Goal: Task Accomplishment & Management: Complete application form

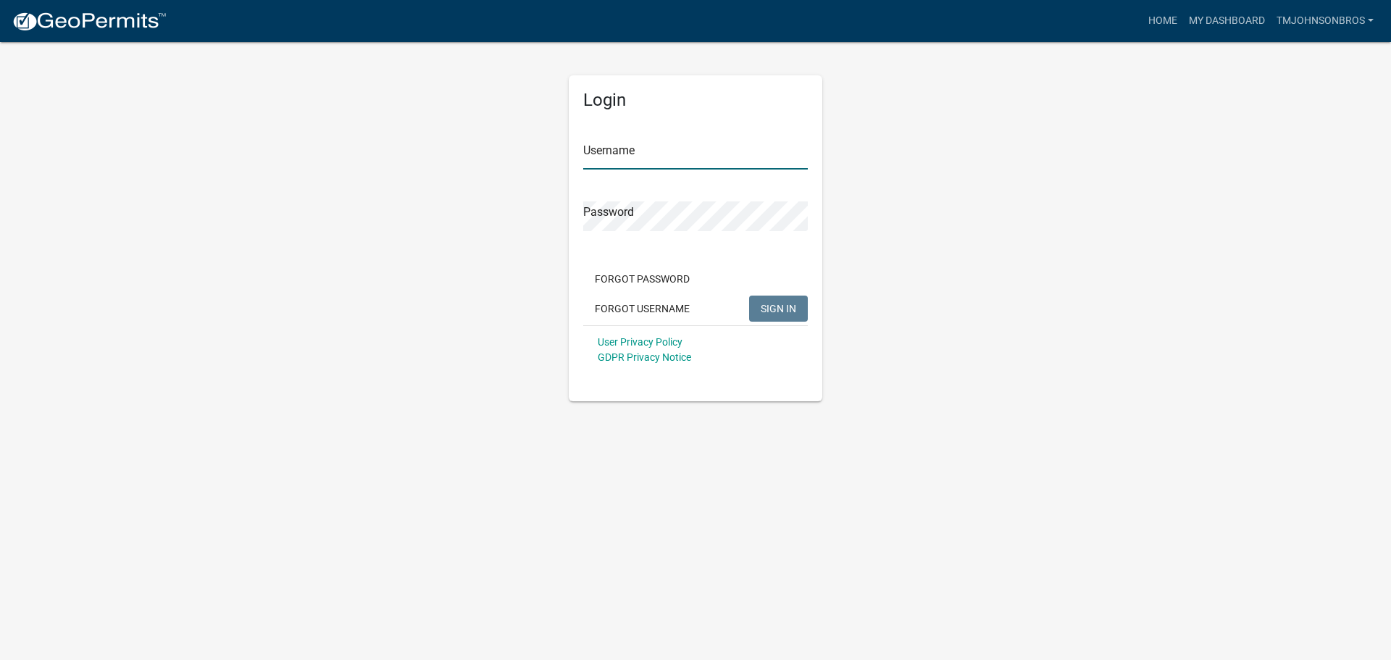
type input "TMJohnsonBros"
click at [773, 320] on div "Forgot Password Forgot Username SIGN IN" at bounding box center [695, 295] width 225 height 59
click at [774, 316] on button "SIGN IN" at bounding box center [778, 309] width 59 height 26
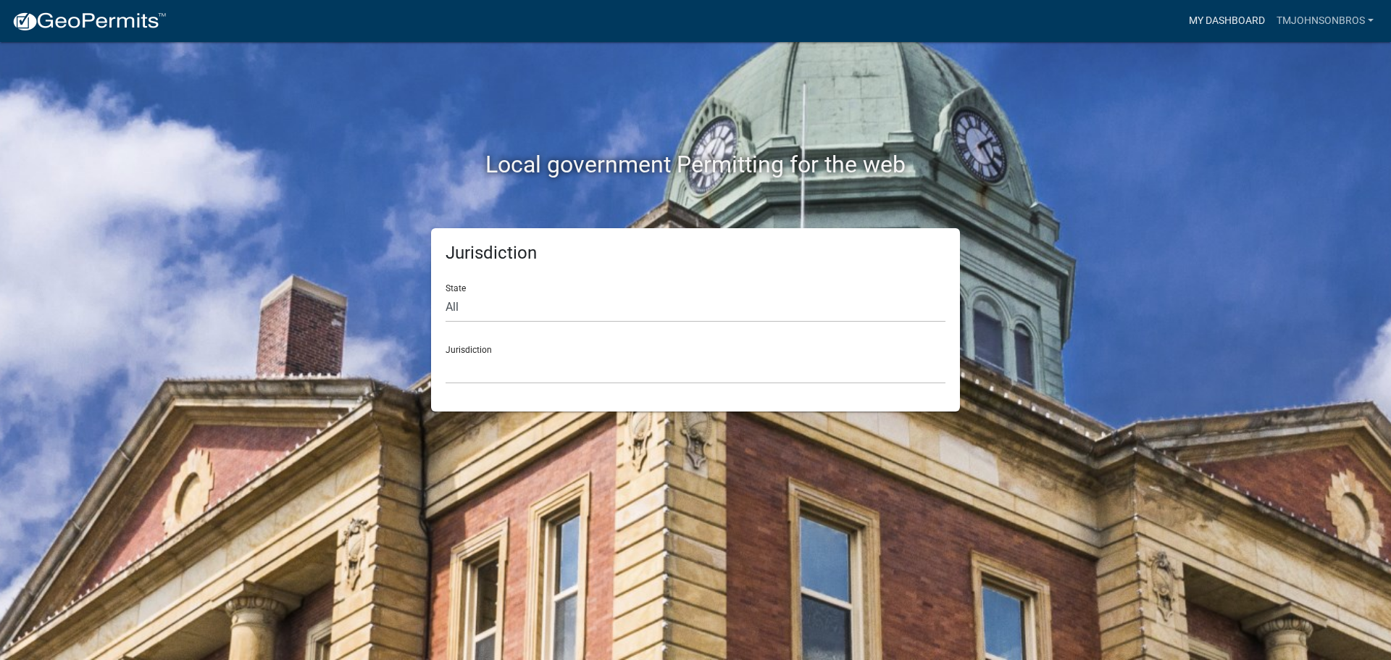
click at [1246, 20] on link "My Dashboard" at bounding box center [1227, 21] width 88 height 28
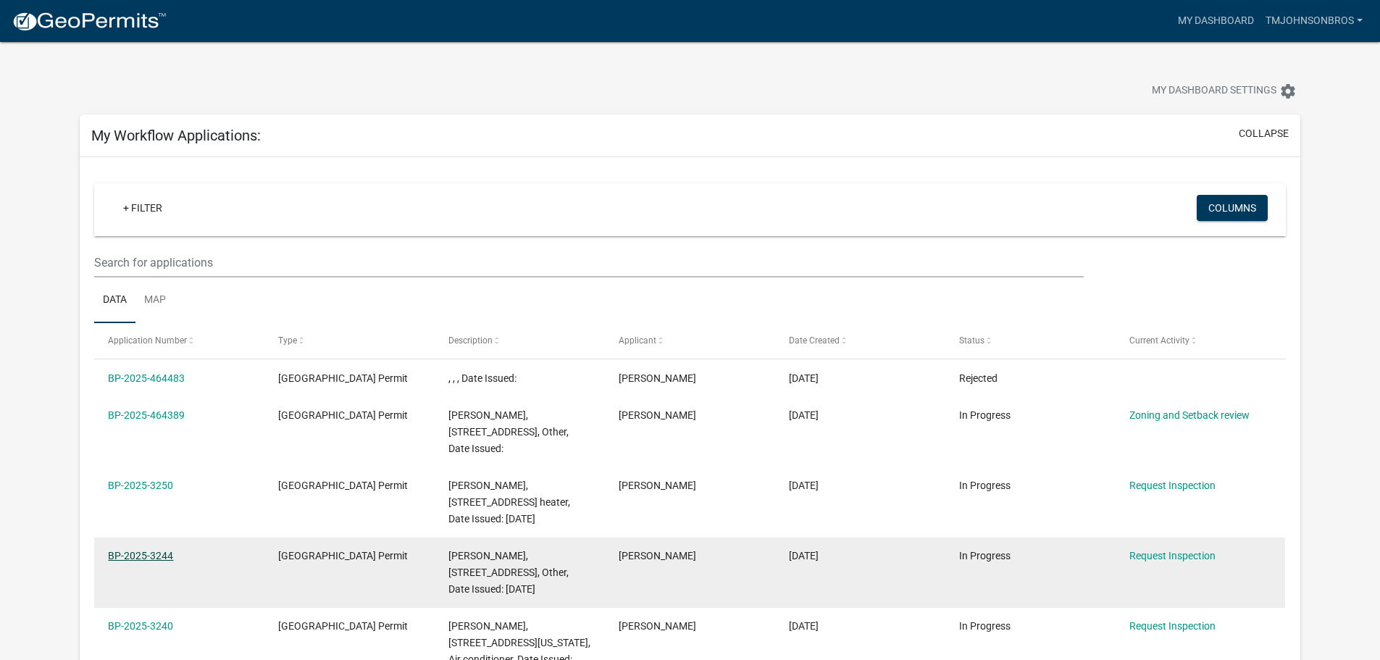
click at [172, 550] on link "BP-2025-3244" at bounding box center [140, 556] width 65 height 12
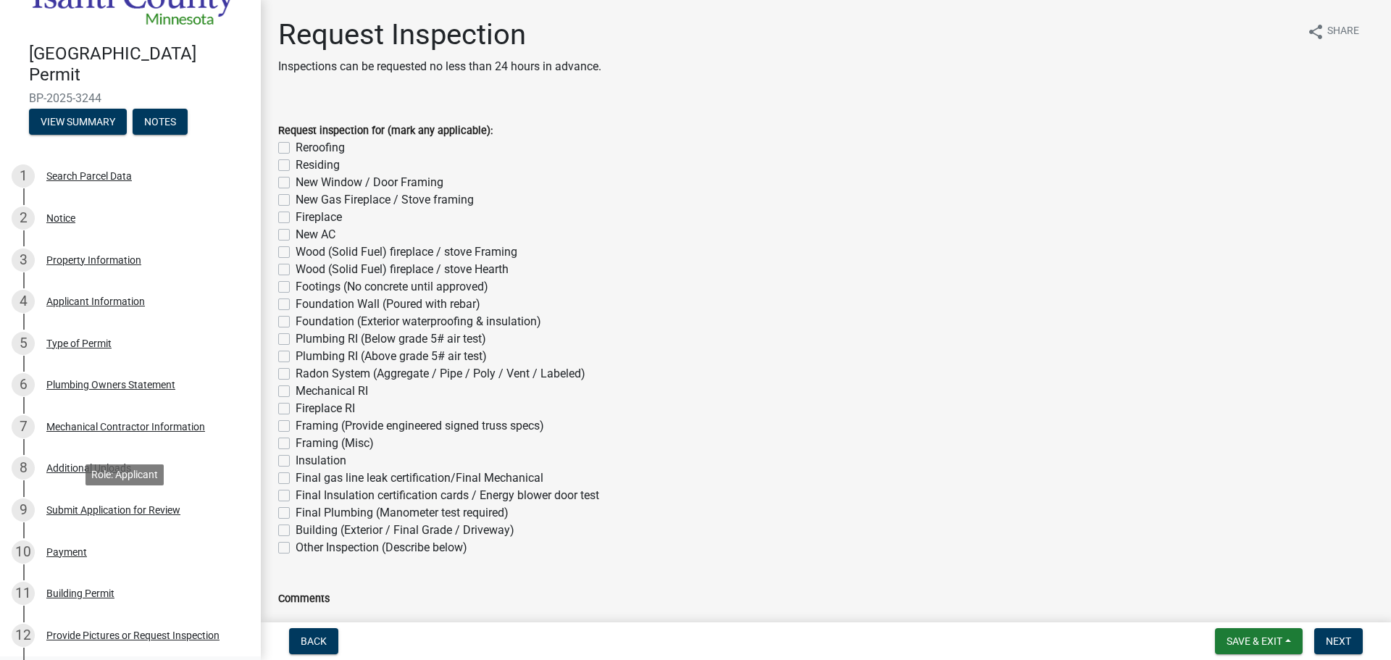
scroll to position [217, 0]
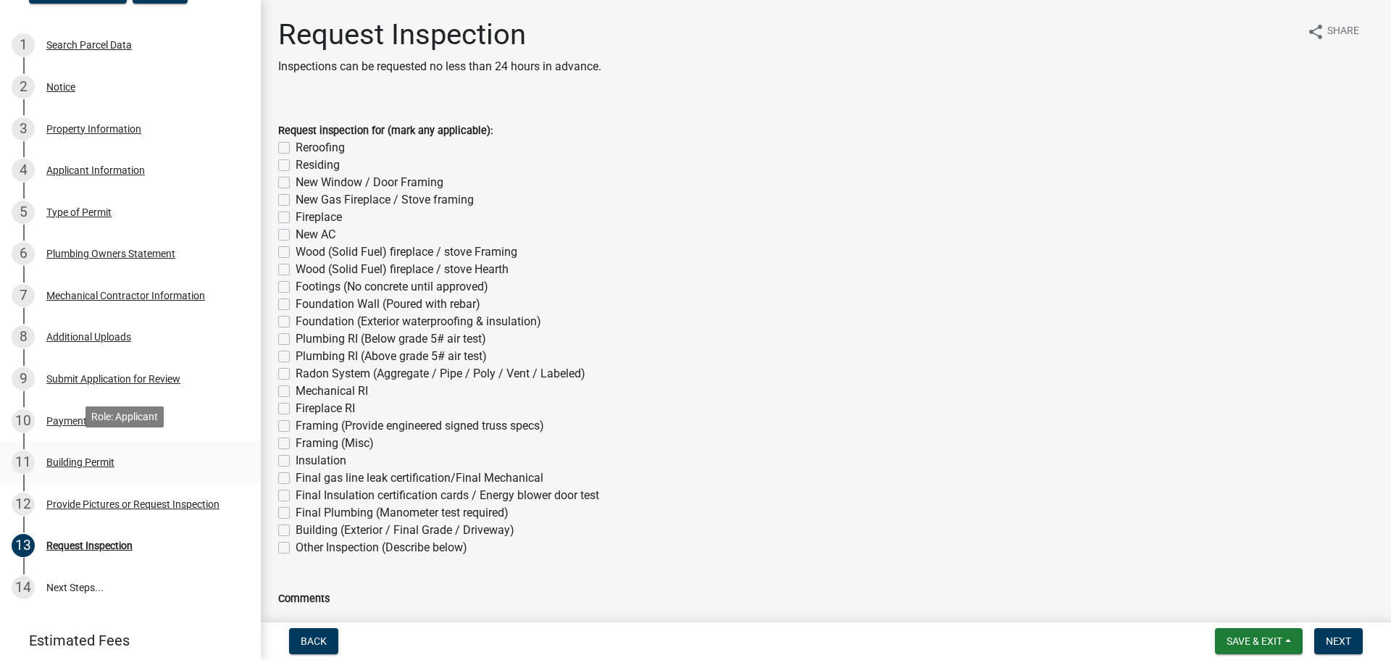
click at [75, 457] on div "Building Permit" at bounding box center [80, 462] width 68 height 10
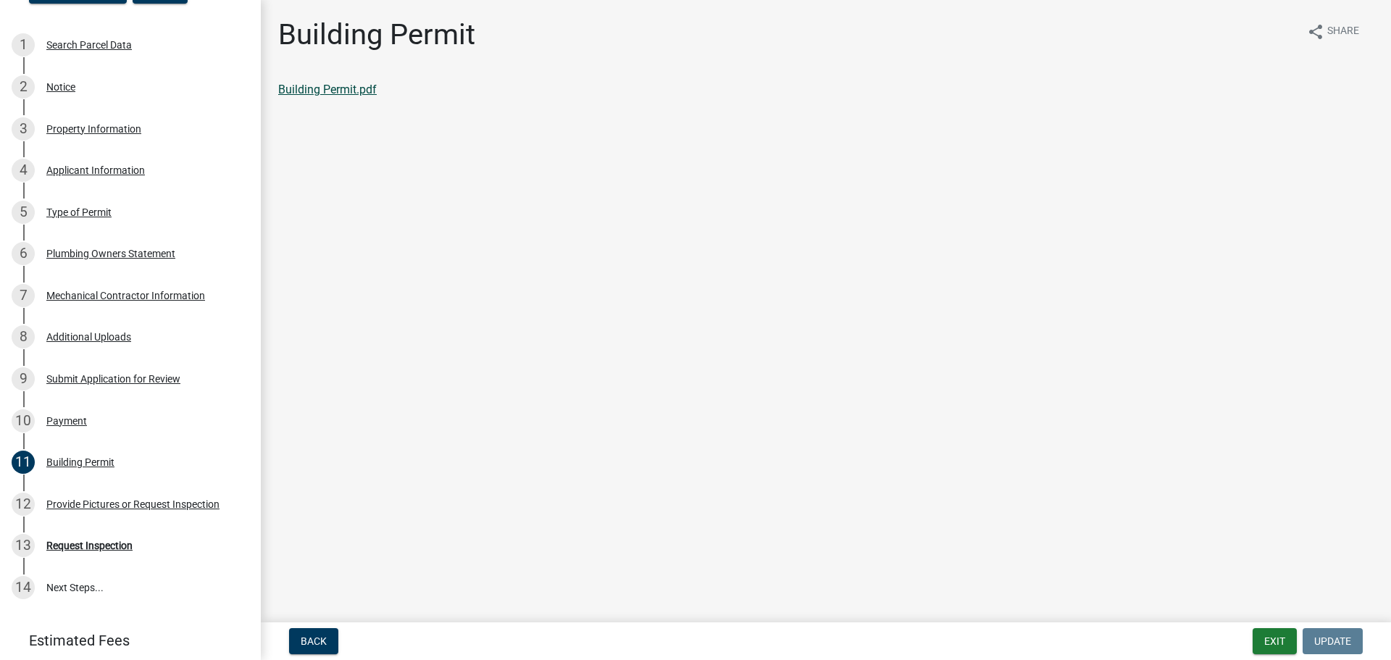
click at [331, 84] on link "Building Permit.pdf" at bounding box center [327, 90] width 99 height 14
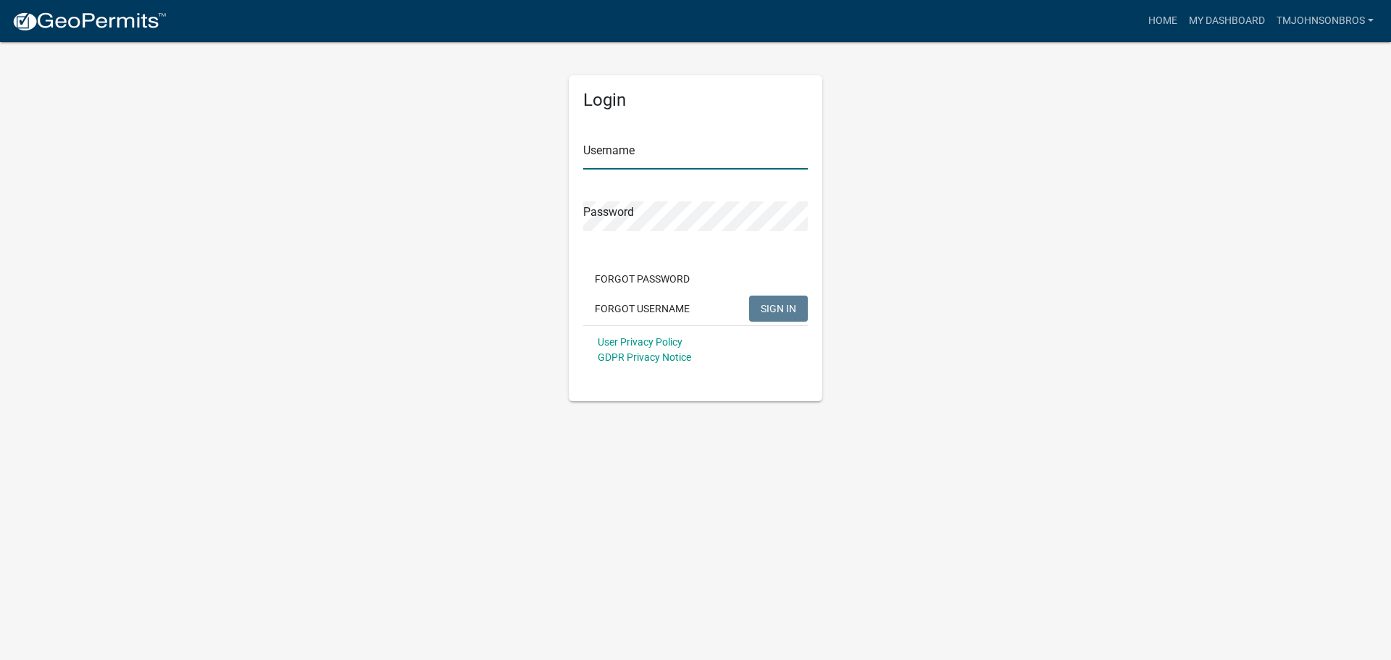
type input "TMJohnsonBros"
click at [793, 312] on span "SIGN IN" at bounding box center [779, 308] width 36 height 12
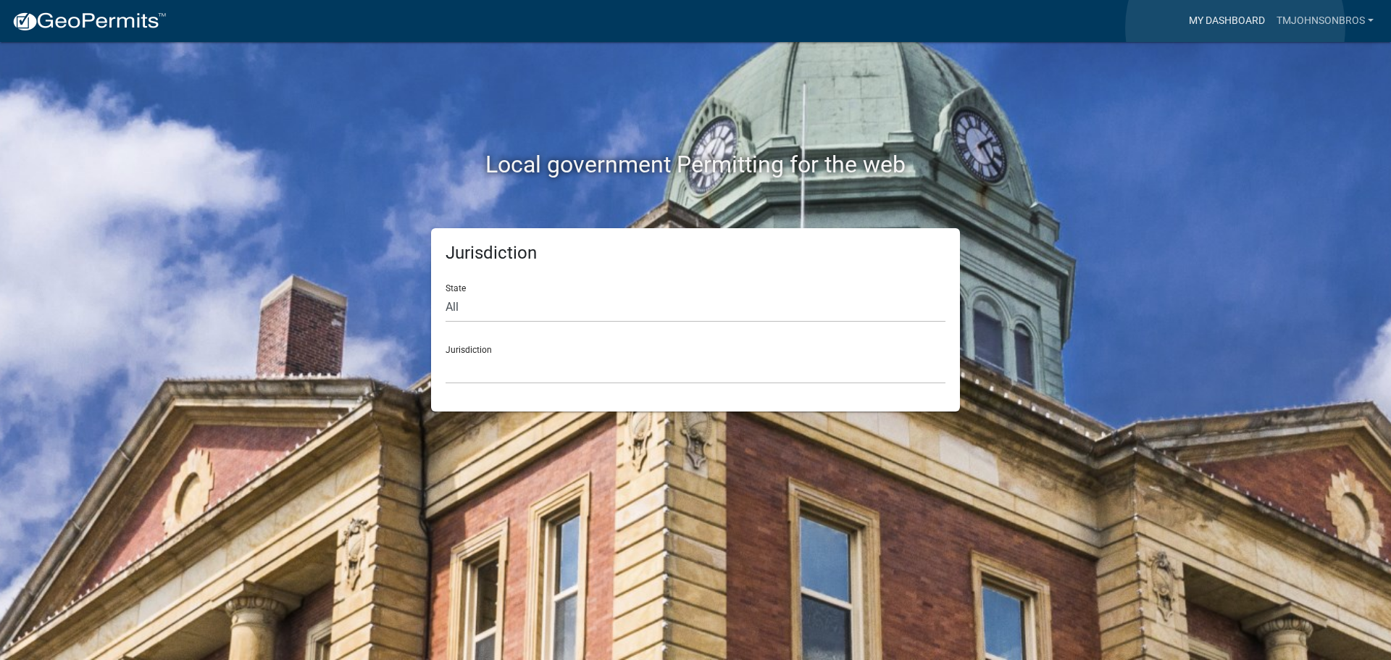
click at [1236, 27] on link "My Dashboard" at bounding box center [1227, 21] width 88 height 28
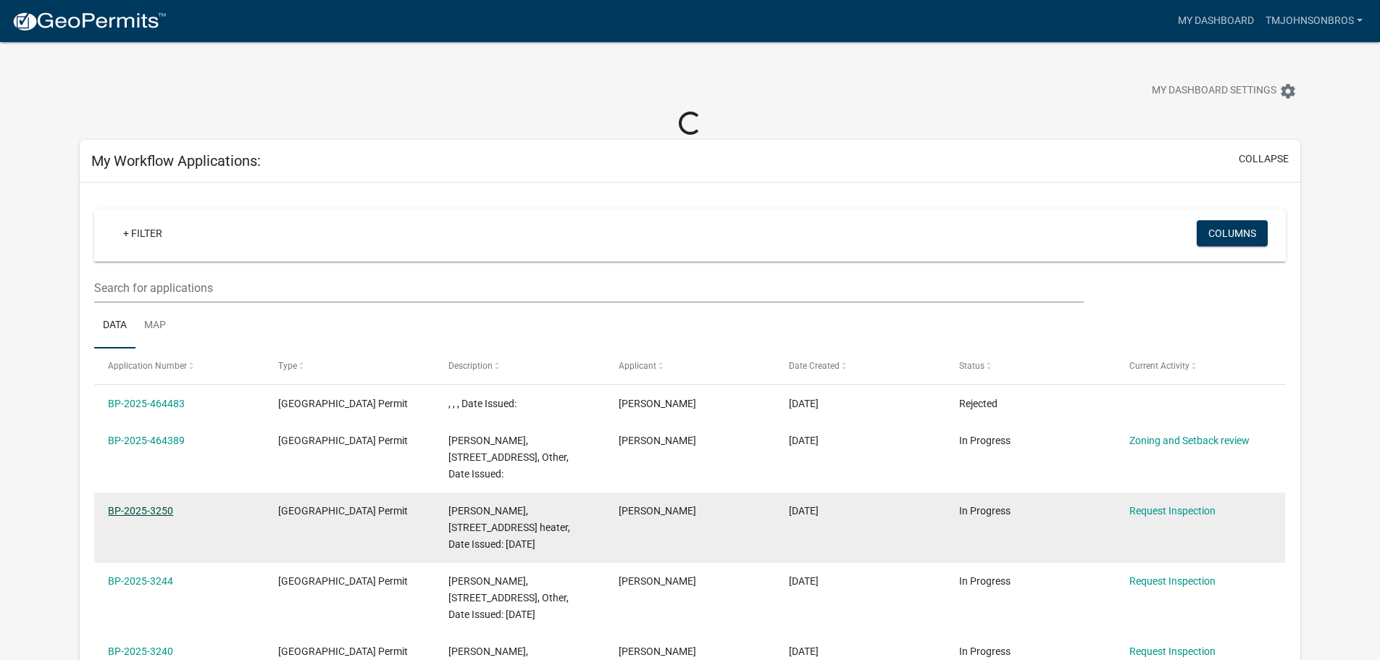
click at [158, 505] on link "BP-2025-3250" at bounding box center [140, 511] width 65 height 12
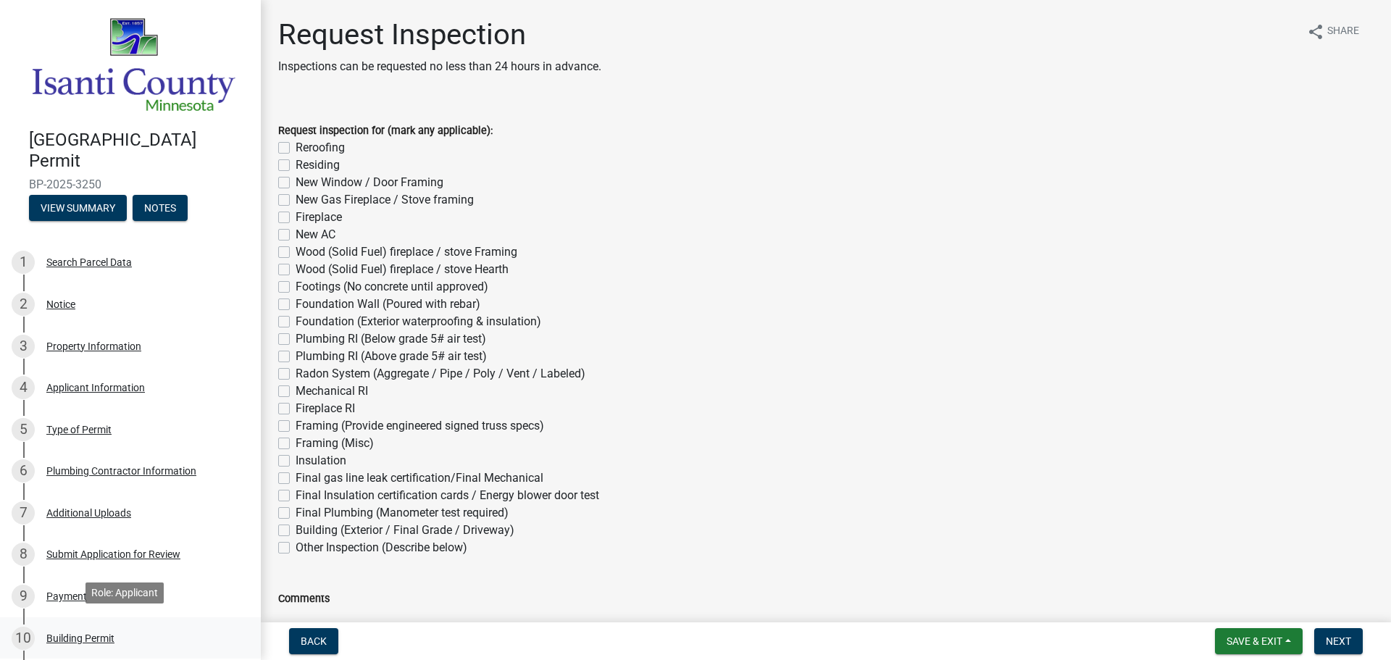
click at [68, 633] on div "Building Permit" at bounding box center [80, 638] width 68 height 10
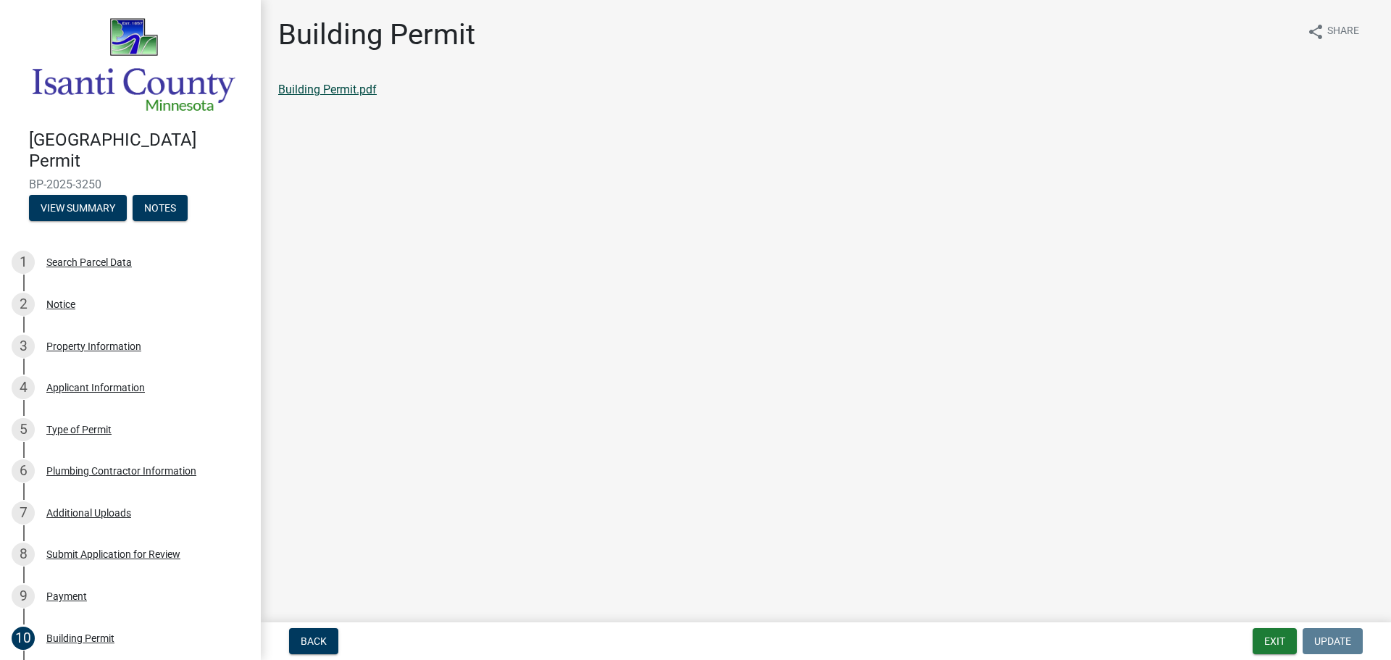
click at [312, 86] on link "Building Permit.pdf" at bounding box center [327, 90] width 99 height 14
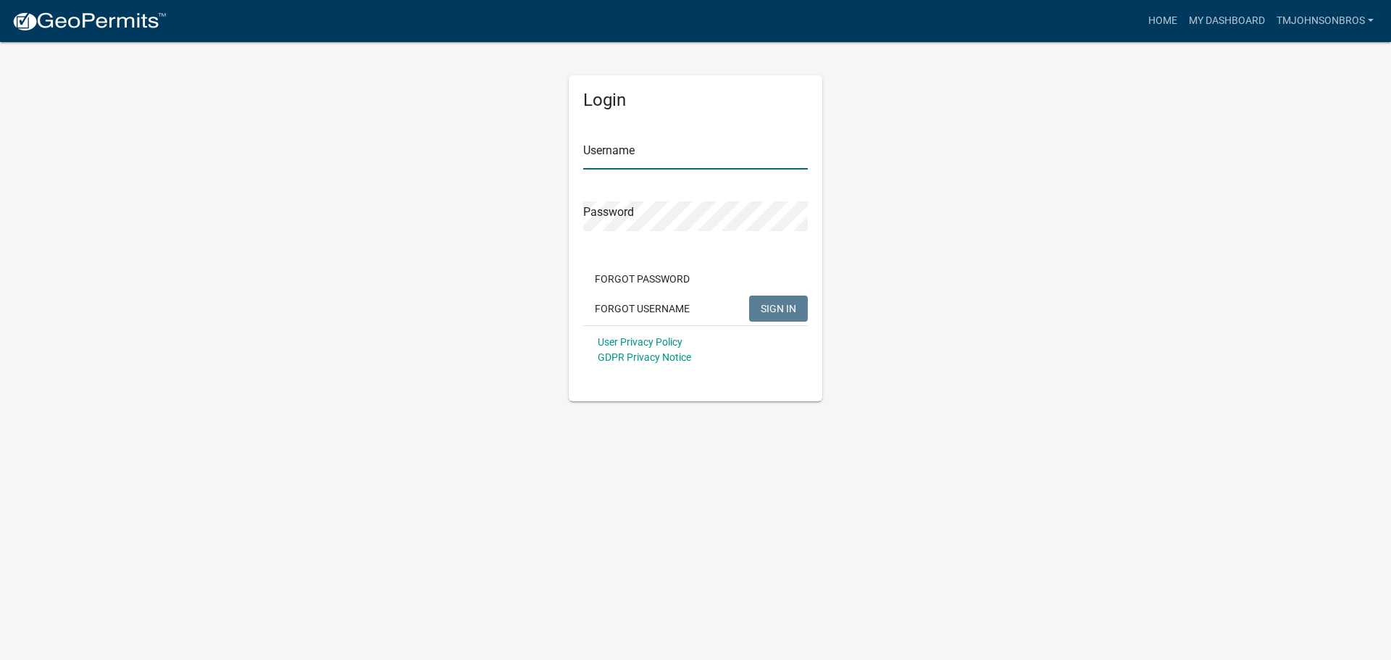
type input "TMJohnsonBros"
click at [770, 299] on button "SIGN IN" at bounding box center [778, 309] width 59 height 26
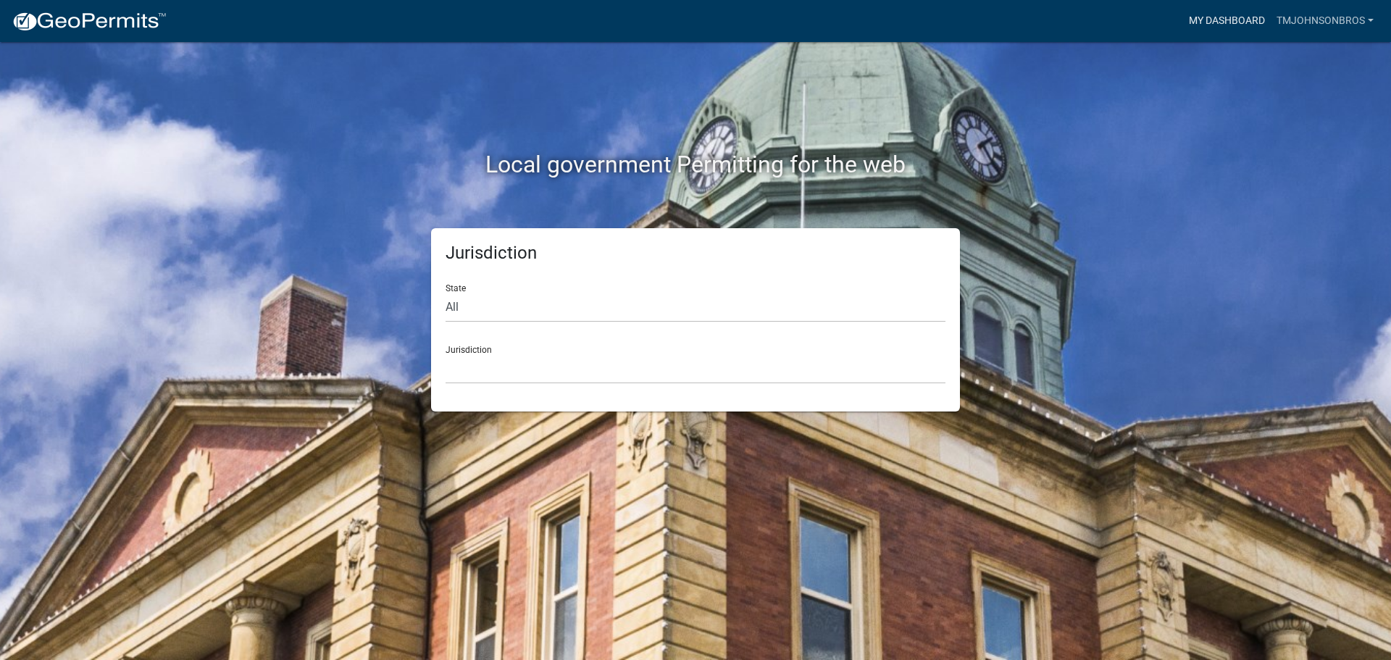
click at [1207, 20] on link "My Dashboard" at bounding box center [1227, 21] width 88 height 28
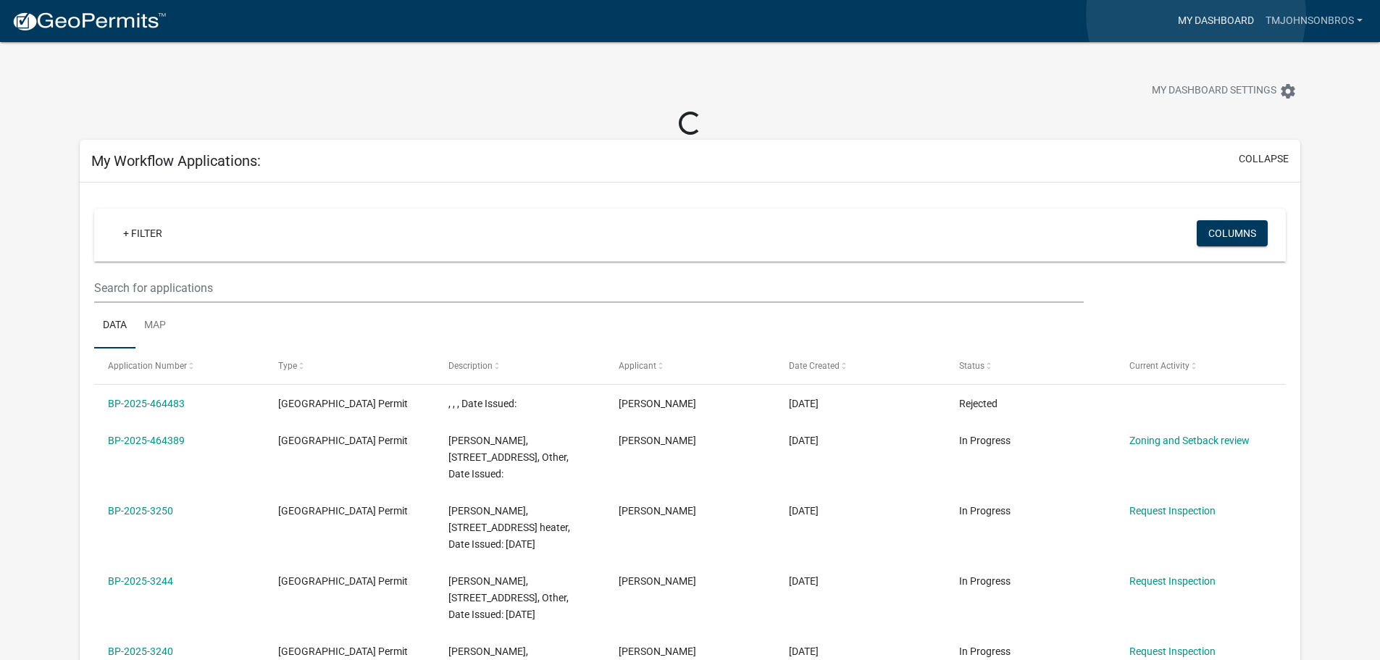
click at [1197, 14] on link "My Dashboard" at bounding box center [1216, 21] width 88 height 28
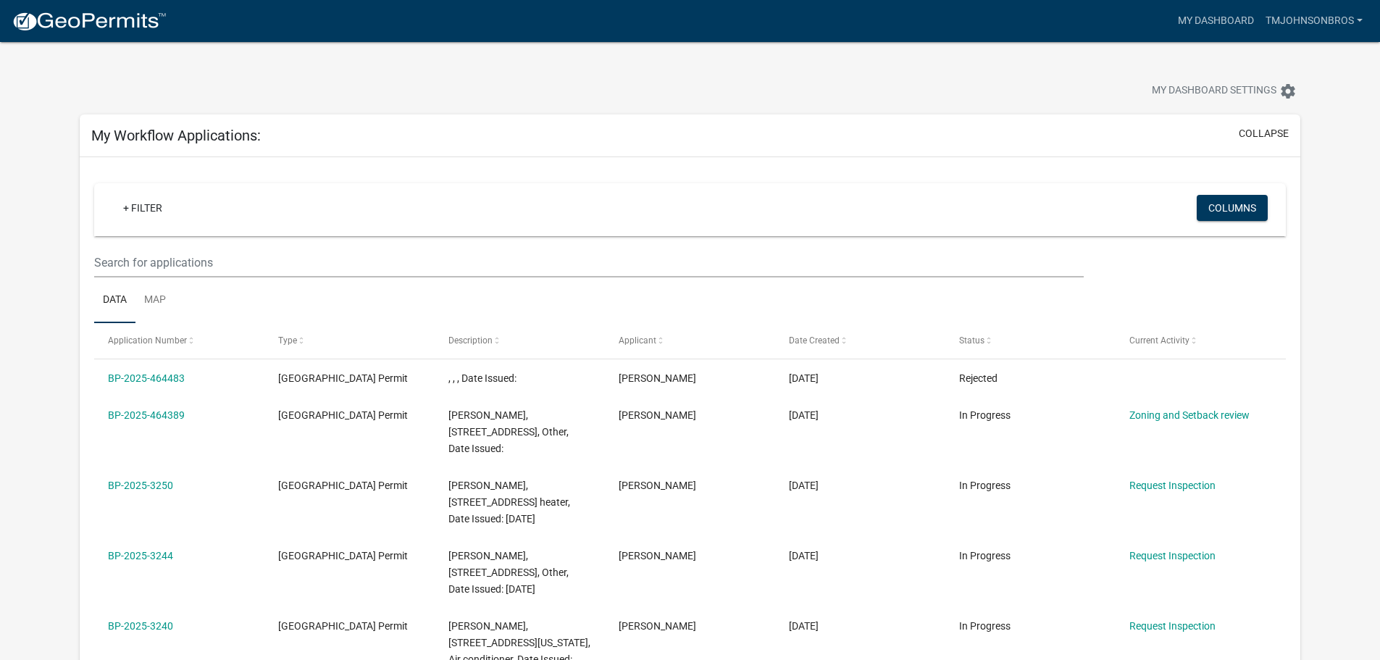
click at [73, 30] on img at bounding box center [89, 22] width 155 height 22
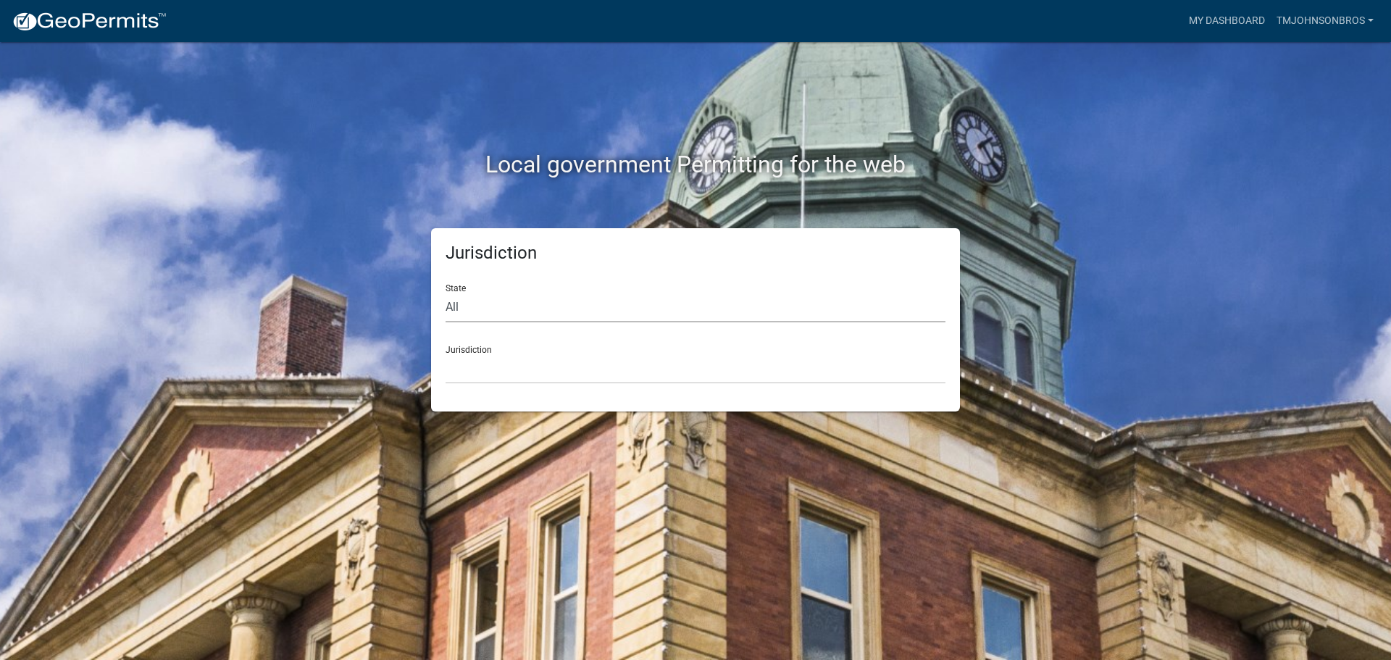
click at [680, 305] on select "All Colorado Georgia Indiana Iowa Kansas Minnesota Ohio South Carolina Wisconsin" at bounding box center [696, 308] width 500 height 30
select select "[US_STATE]"
click at [446, 293] on select "All Colorado Georgia Indiana Iowa Kansas Minnesota Ohio South Carolina Wisconsin" at bounding box center [696, 308] width 500 height 30
click at [596, 365] on select "Becker County, Minnesota Benton County, Minnesota Carlton County, Minnesota Cit…" at bounding box center [696, 369] width 500 height 30
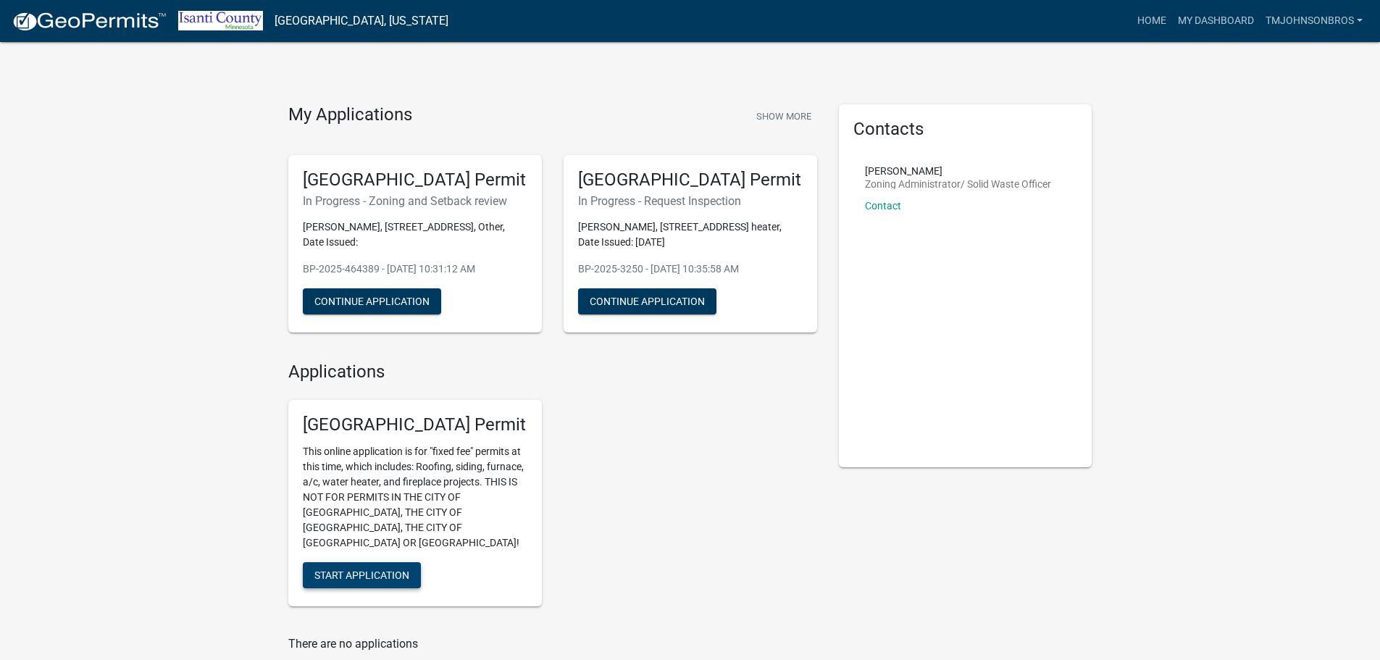
click at [376, 570] on span "Start Application" at bounding box center [361, 576] width 95 height 12
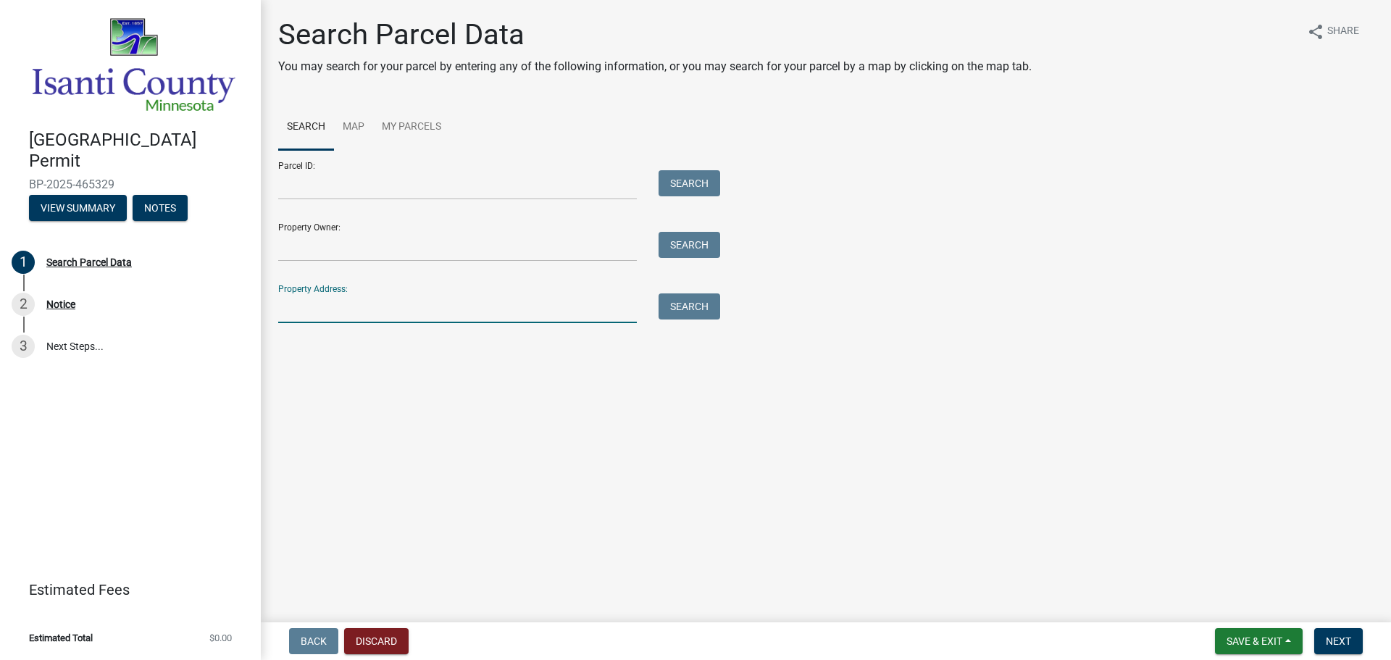
click at [345, 325] on div "Search Parcel Data You may search for your parcel by entering any of the follow…" at bounding box center [825, 176] width 1117 height 319
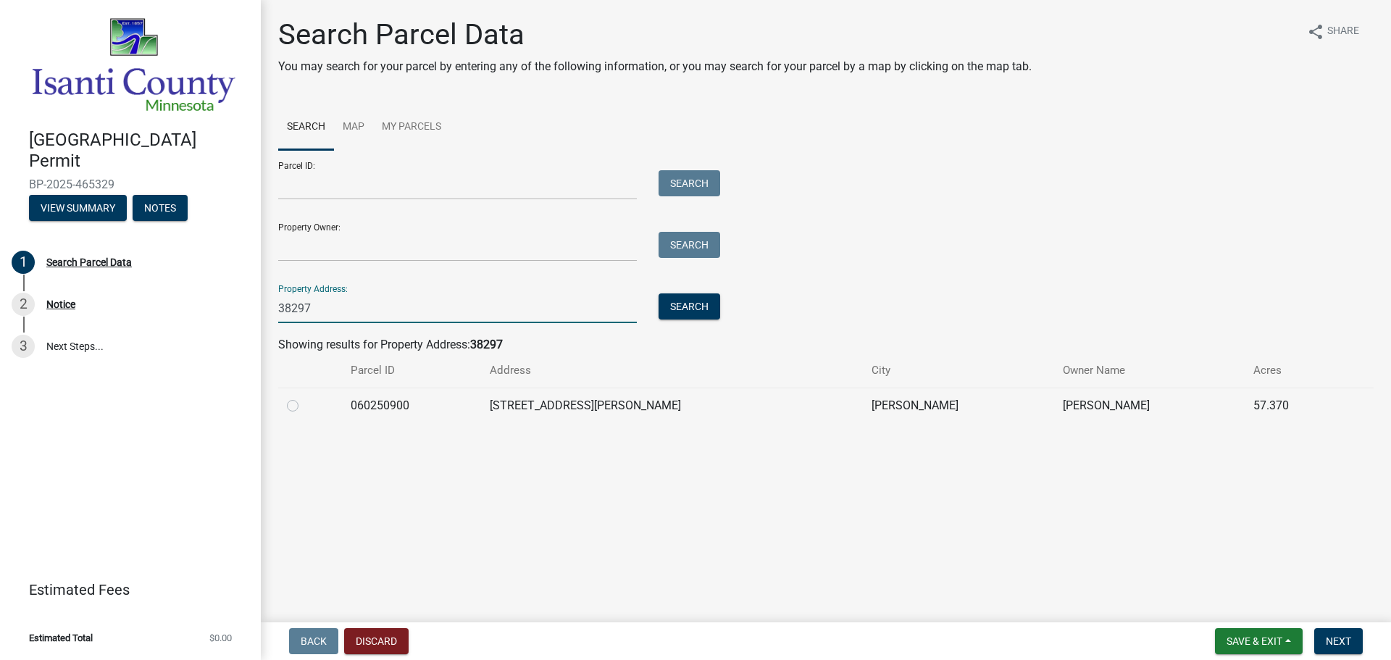
type input "38297"
click at [304, 397] on label at bounding box center [304, 397] width 0 height 0
click at [304, 403] on input "radio" at bounding box center [308, 401] width 9 height 9
radio input "true"
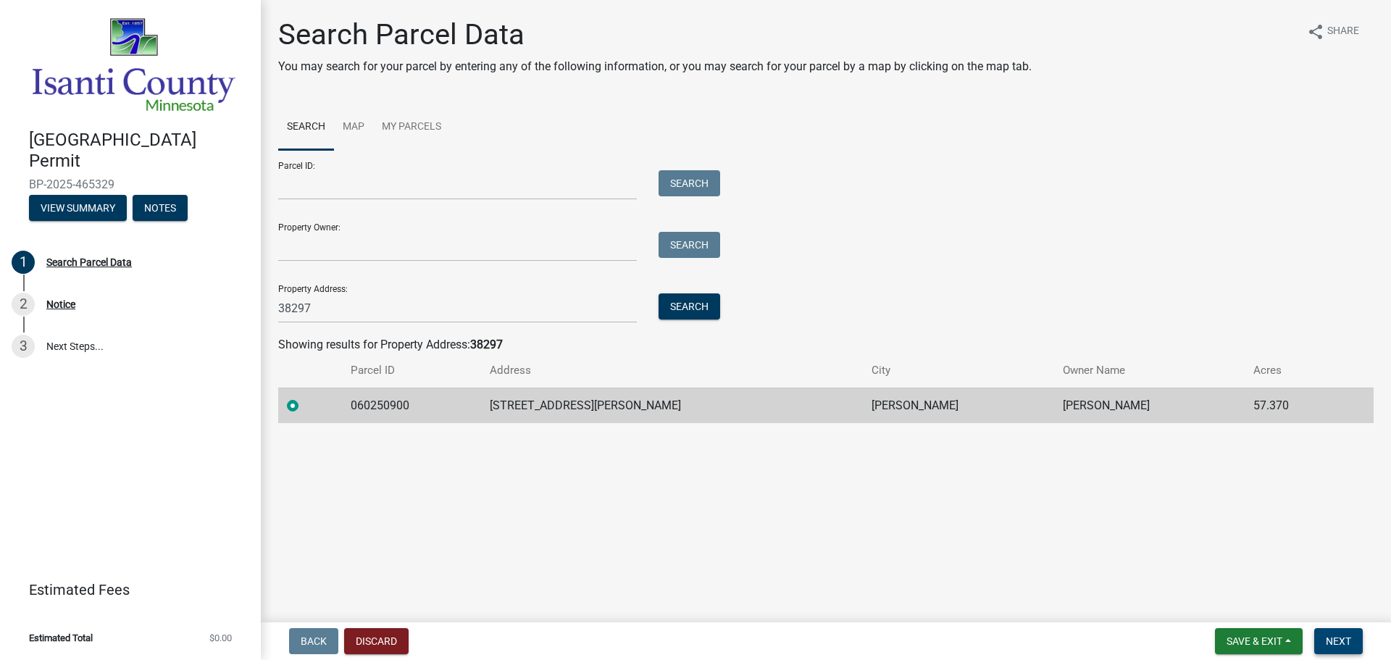
click at [1331, 636] on span "Next" at bounding box center [1338, 642] width 25 height 12
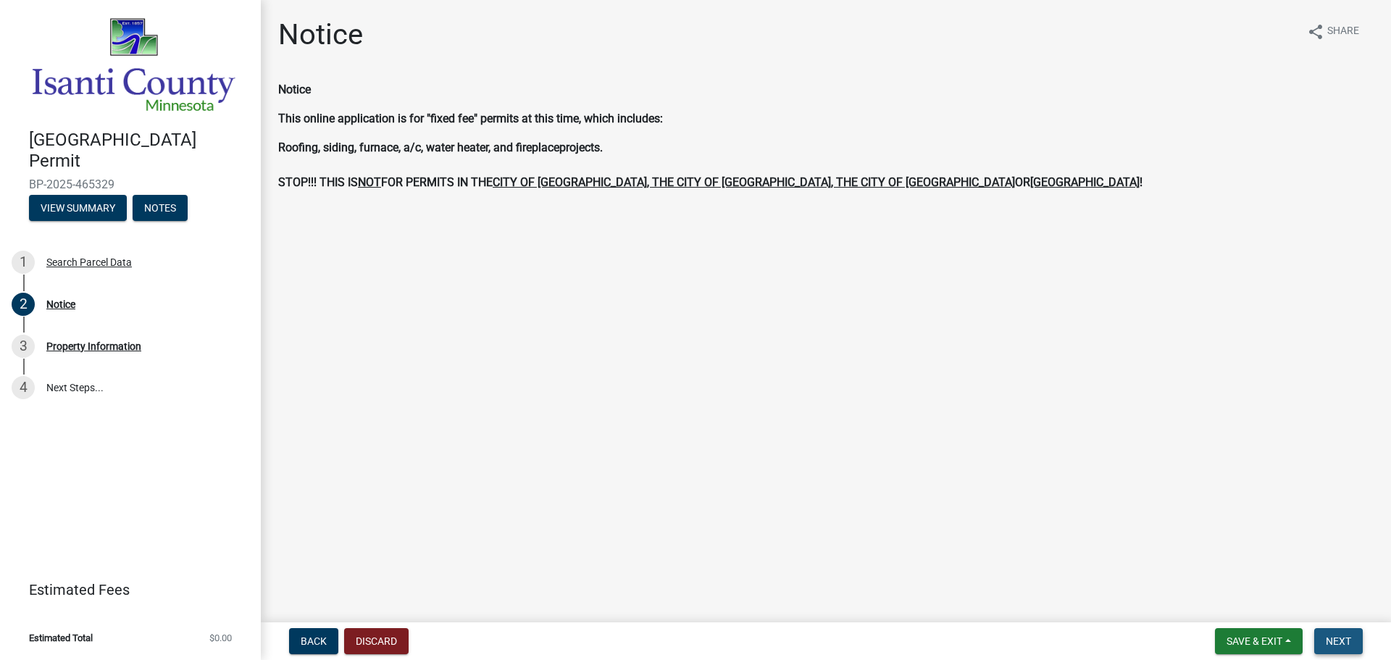
click at [1326, 640] on span "Next" at bounding box center [1338, 642] width 25 height 12
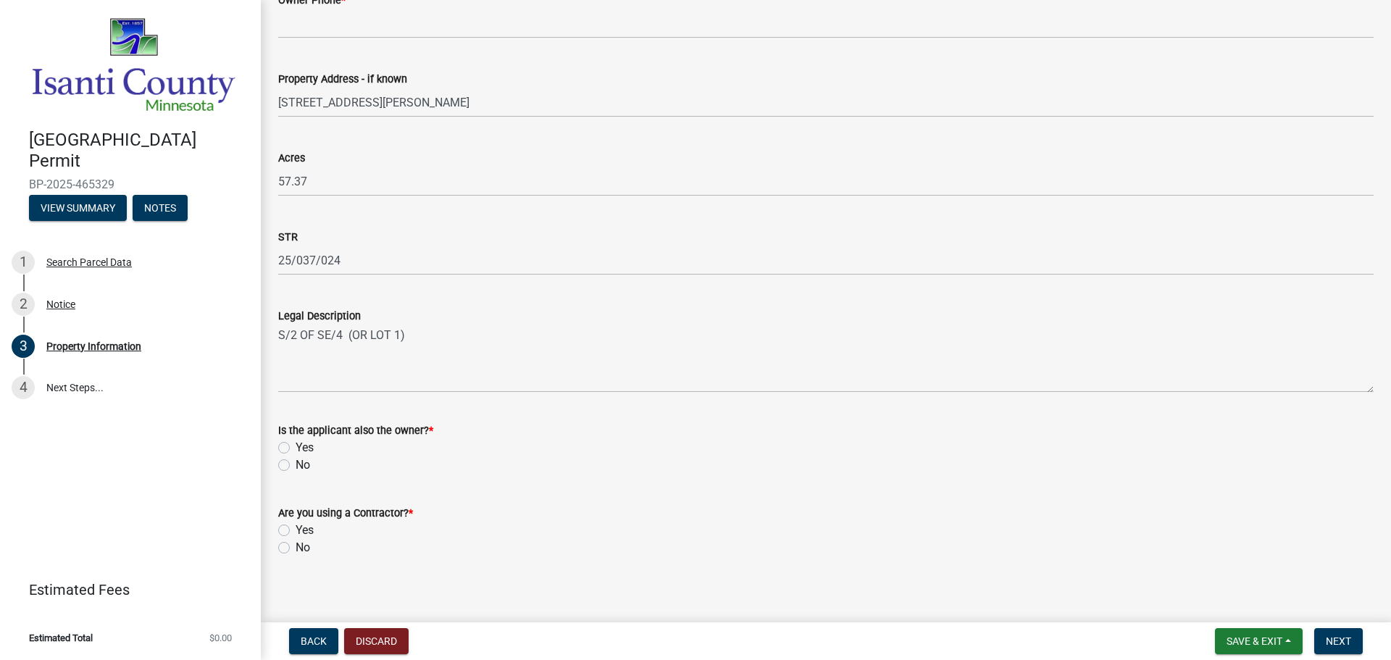
scroll to position [357, 0]
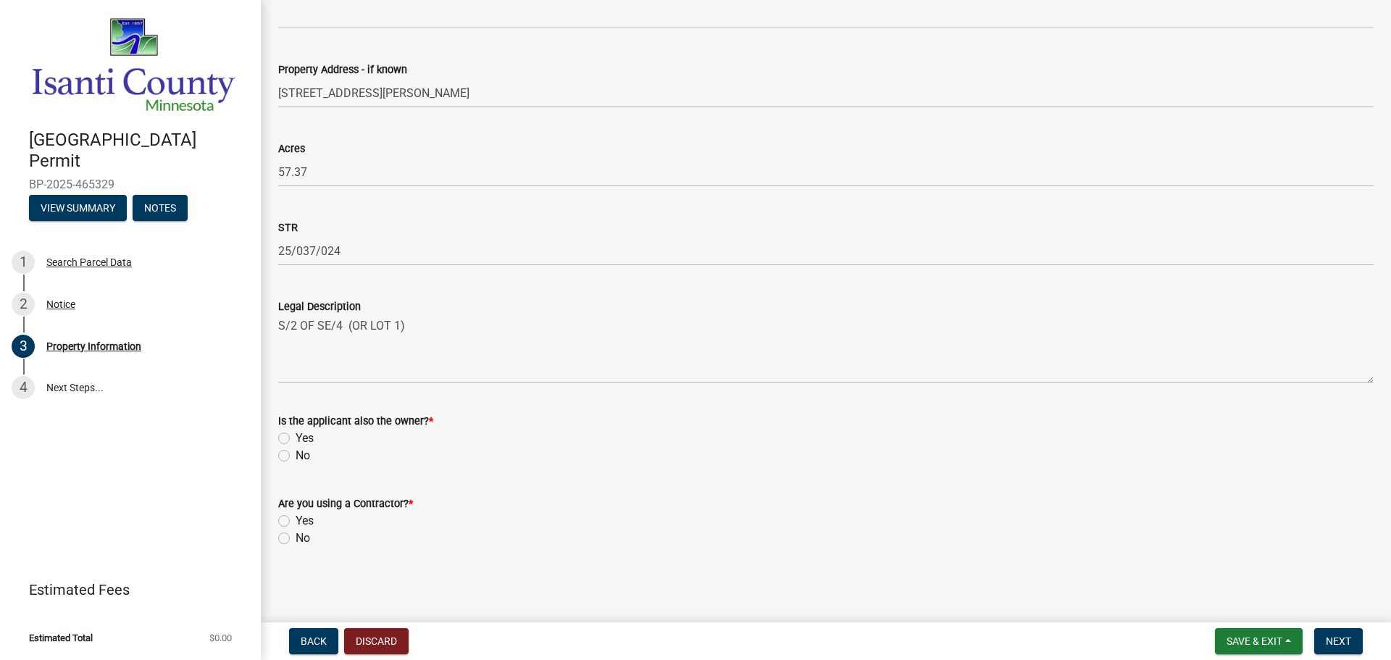
click at [296, 457] on label "No" at bounding box center [303, 455] width 14 height 17
click at [296, 457] on input "No" at bounding box center [300, 451] width 9 height 9
radio input "true"
click at [296, 536] on label "No" at bounding box center [303, 538] width 14 height 17
click at [296, 536] on input "No" at bounding box center [300, 534] width 9 height 9
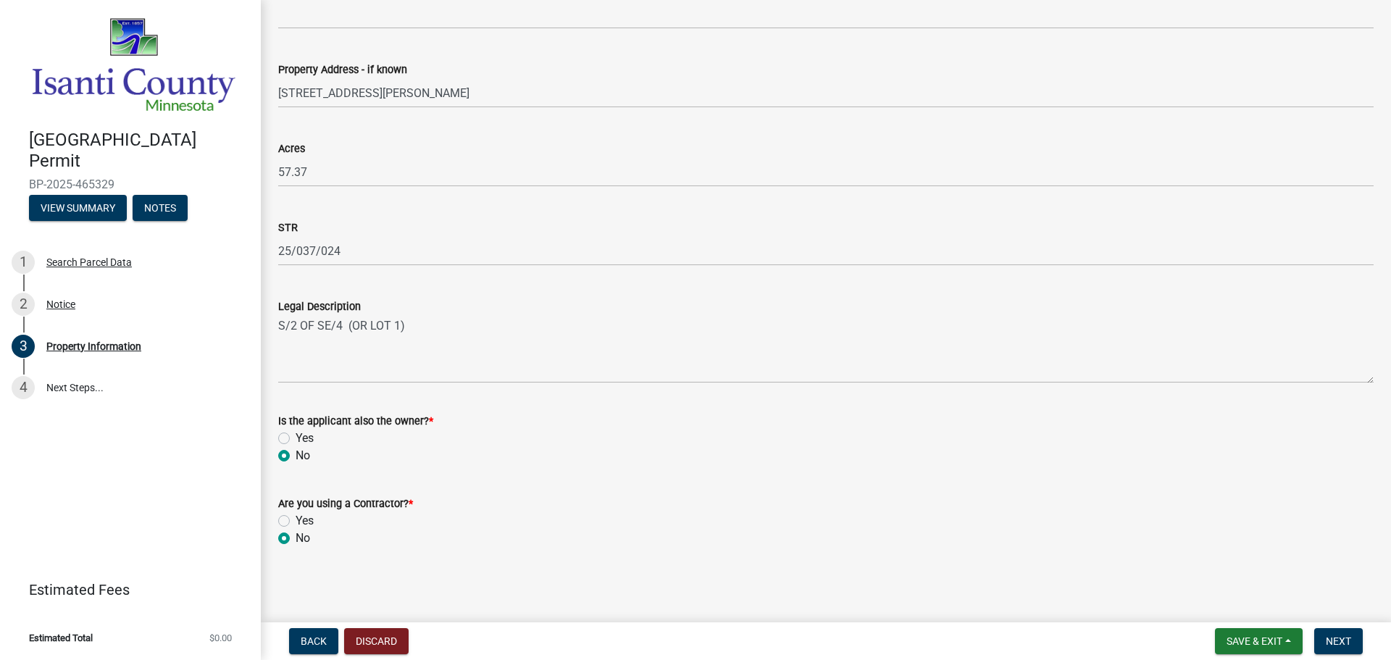
radio input "true"
click at [1340, 645] on span "Next" at bounding box center [1338, 642] width 25 height 12
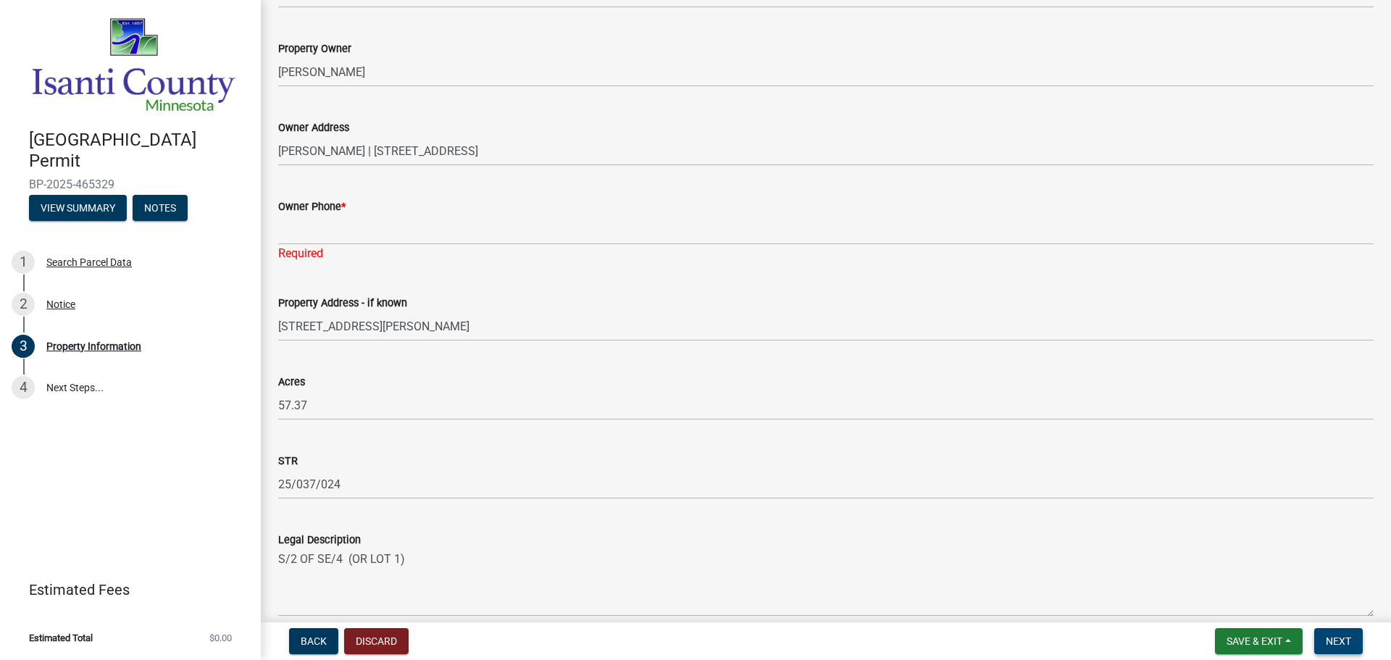
scroll to position [139, 0]
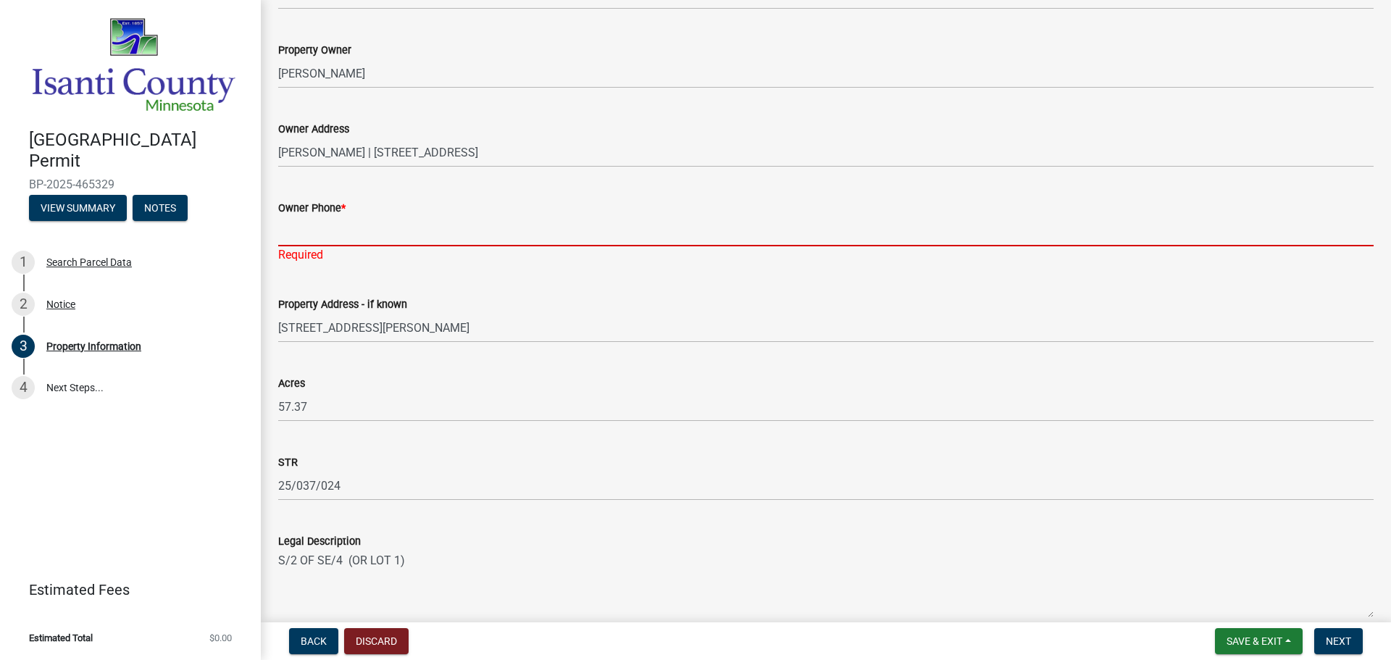
click at [320, 220] on input "Owner Phone *" at bounding box center [826, 232] width 1096 height 30
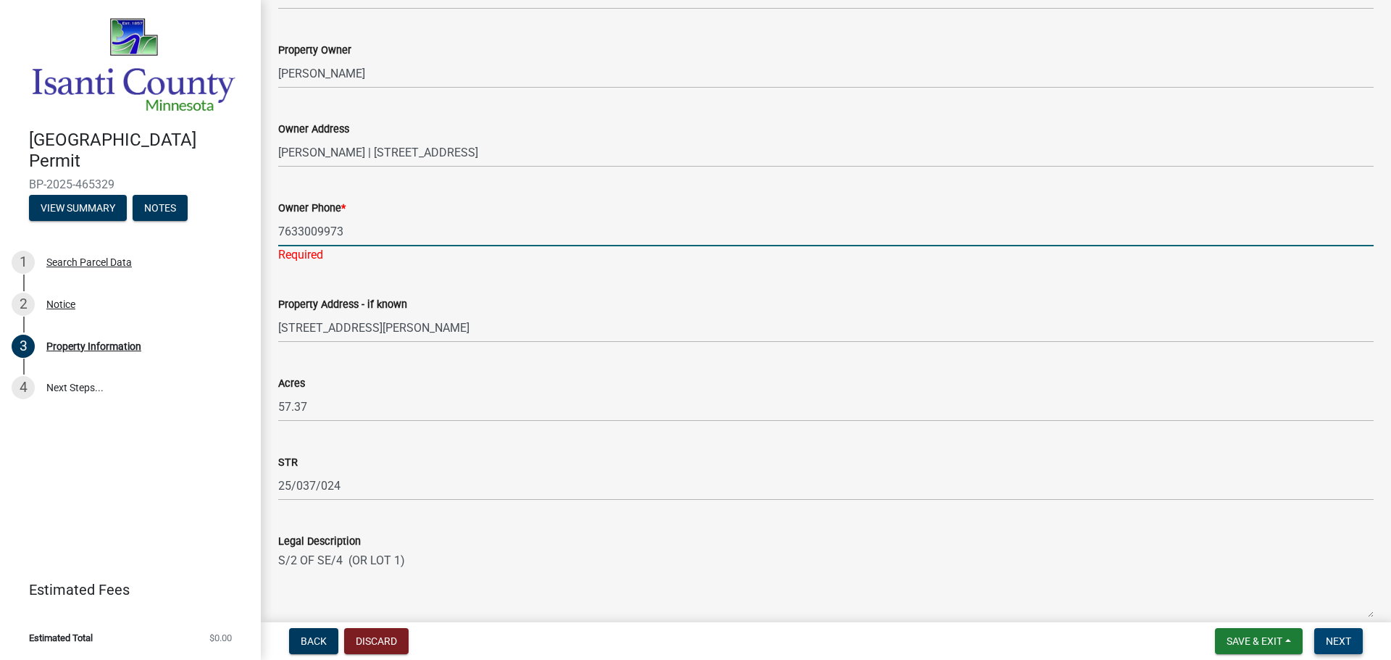
type input "7633009973"
click at [1336, 641] on span "Next" at bounding box center [1338, 642] width 25 height 12
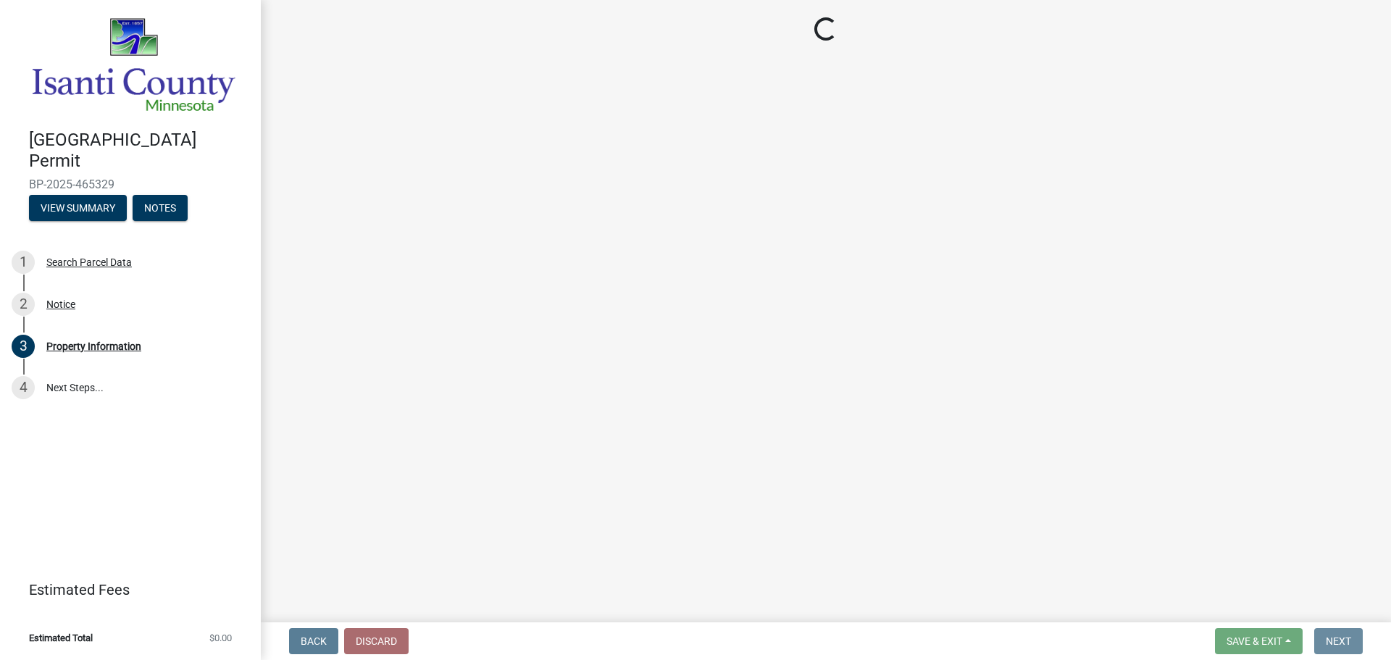
scroll to position [0, 0]
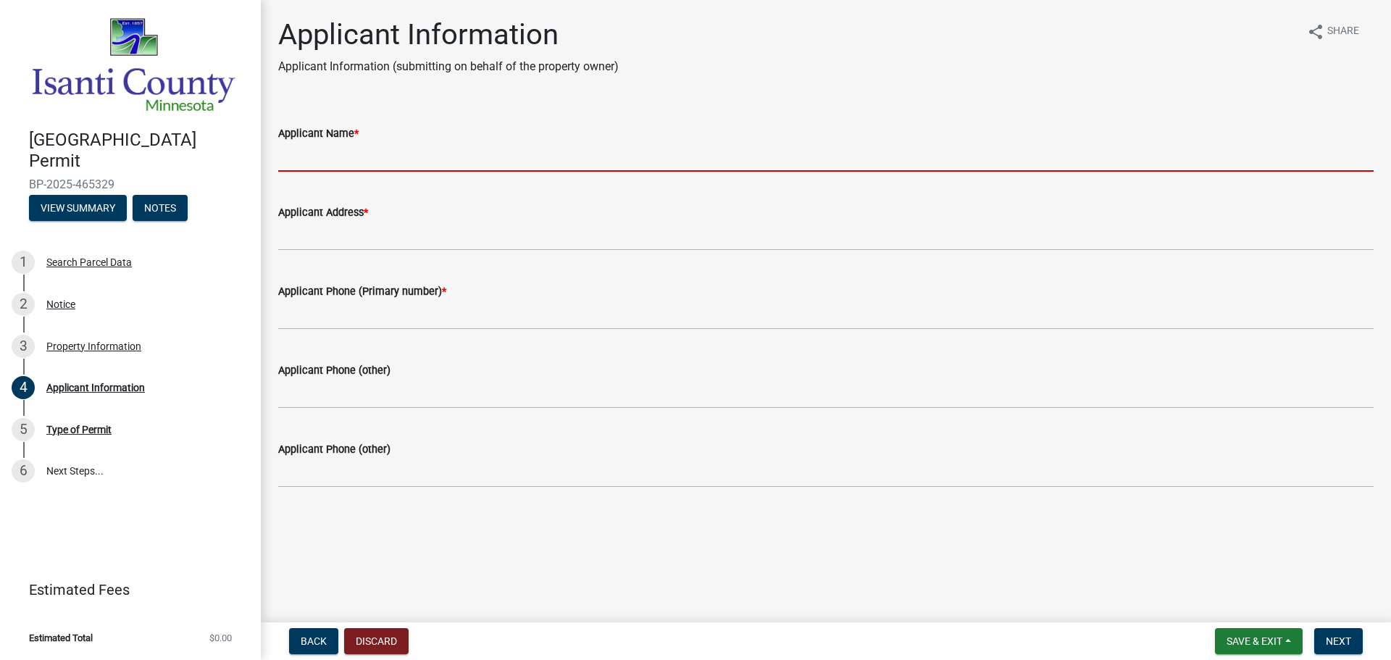
drag, startPoint x: 345, startPoint y: 152, endPoint x: 338, endPoint y: 158, distance: 8.7
click at [345, 153] on input "Applicant Name *" at bounding box center [826, 157] width 1096 height 30
type input "T M JOHNSON BROS"
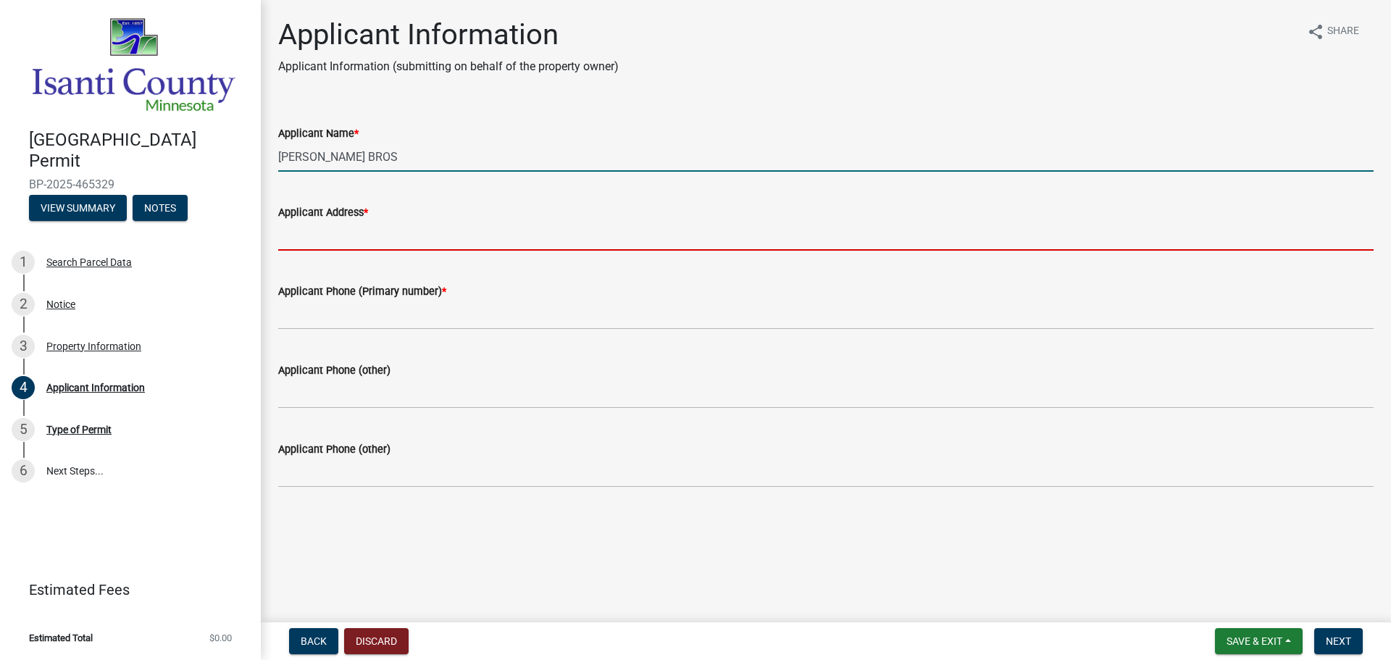
click at [377, 238] on input "Applicant Address *" at bounding box center [826, 236] width 1096 height 30
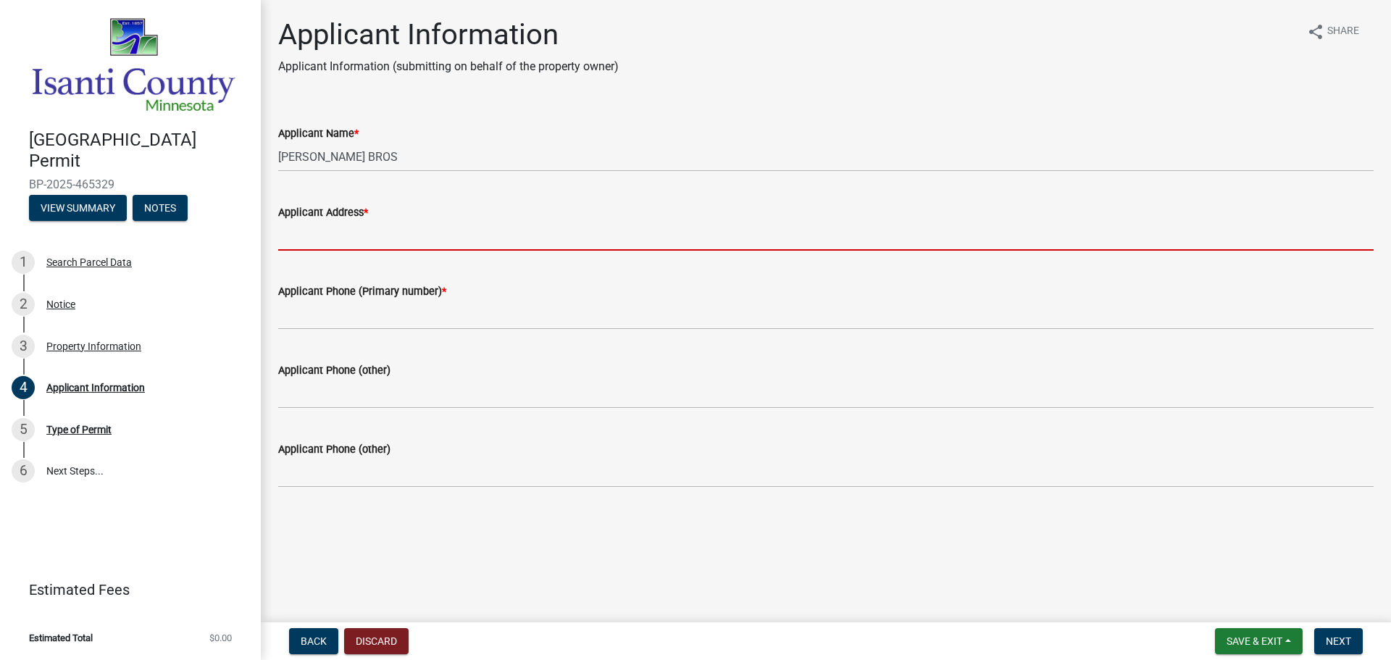
type input "37258 HWY 65 NE P.O. BOX 101Grandy, MN 55029"
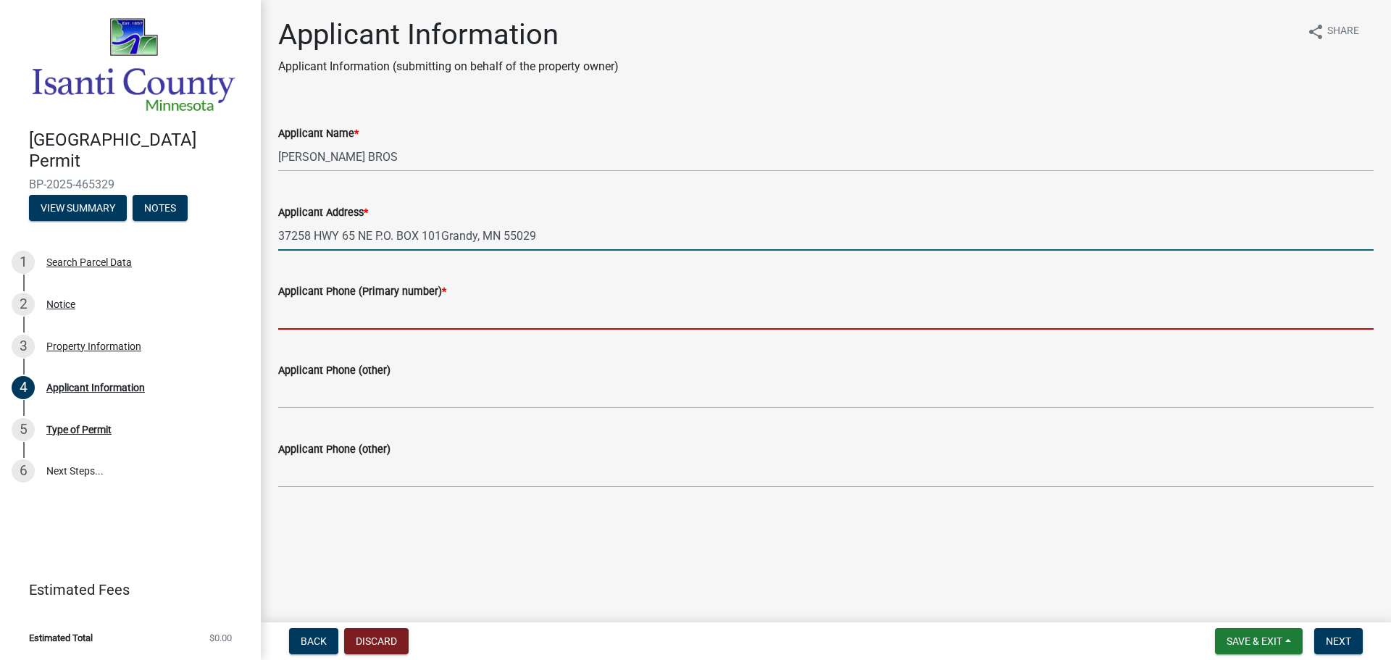
type input "7636893141"
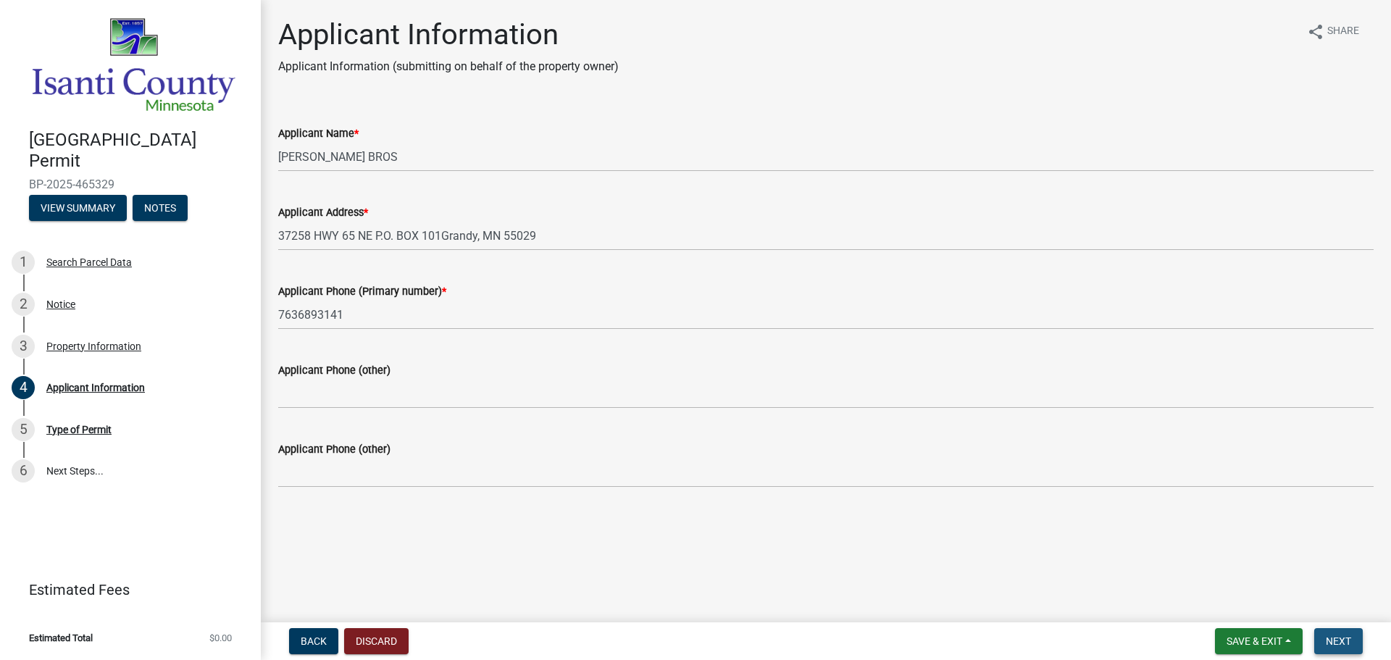
click at [1337, 642] on span "Next" at bounding box center [1338, 642] width 25 height 12
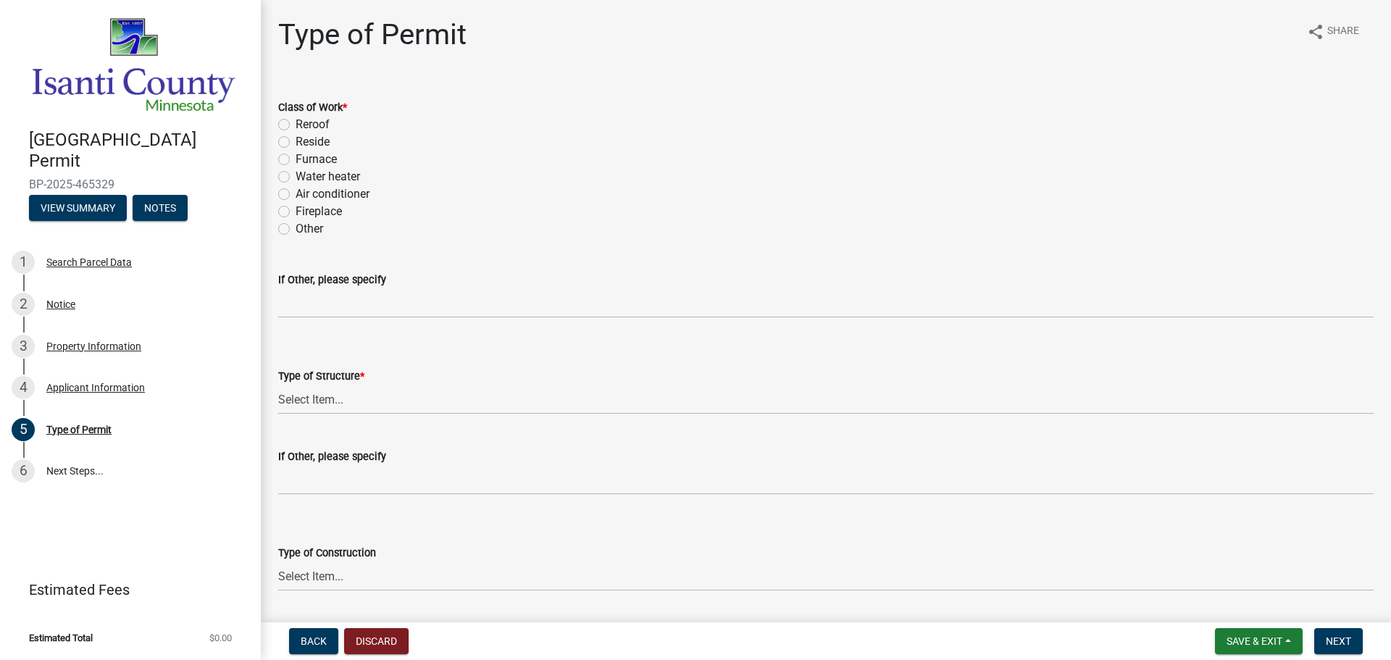
click at [296, 174] on label "Water heater" at bounding box center [328, 176] width 64 height 17
click at [296, 174] on input "Water heater" at bounding box center [300, 172] width 9 height 9
radio input "true"
click at [364, 402] on select "Select Item... Accessory Commercial Single Family Agricultural Other N/A" at bounding box center [826, 400] width 1096 height 30
click at [278, 385] on select "Select Item... Accessory Commercial Single Family Agricultural Other N/A" at bounding box center [826, 400] width 1096 height 30
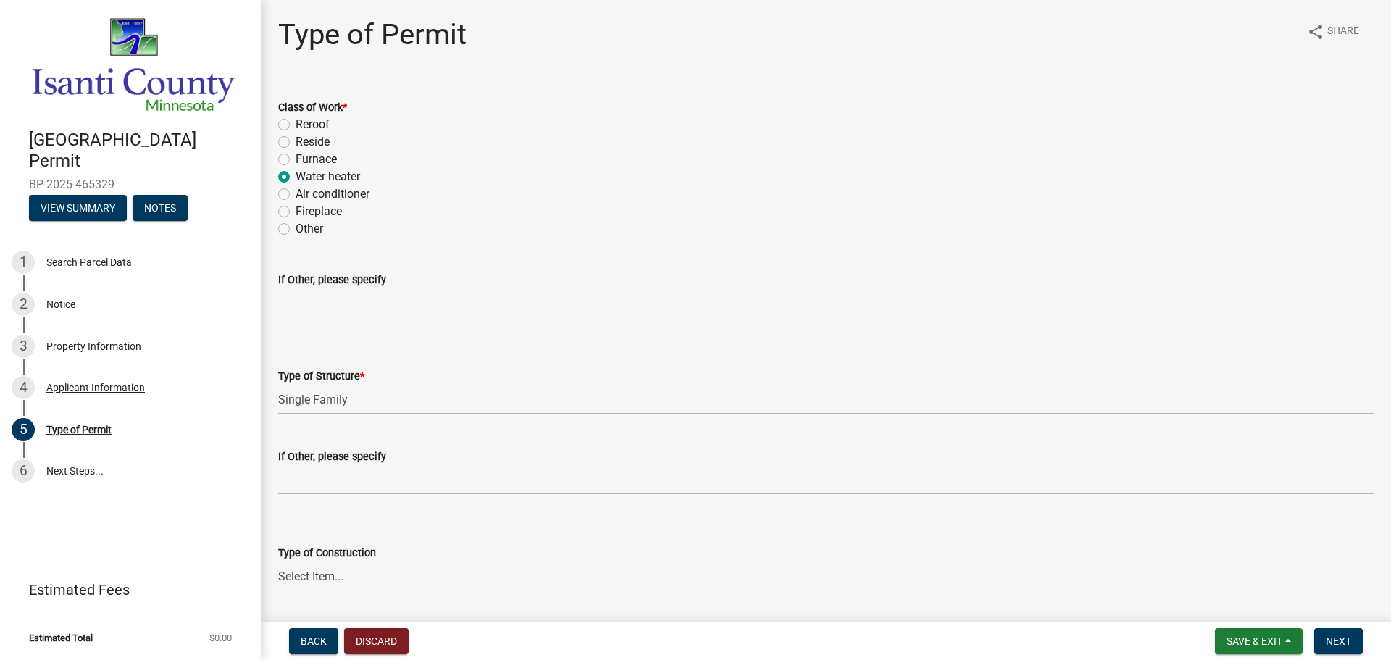
select select "eb4da8a3-282e-4d3e-a231-485219132635"
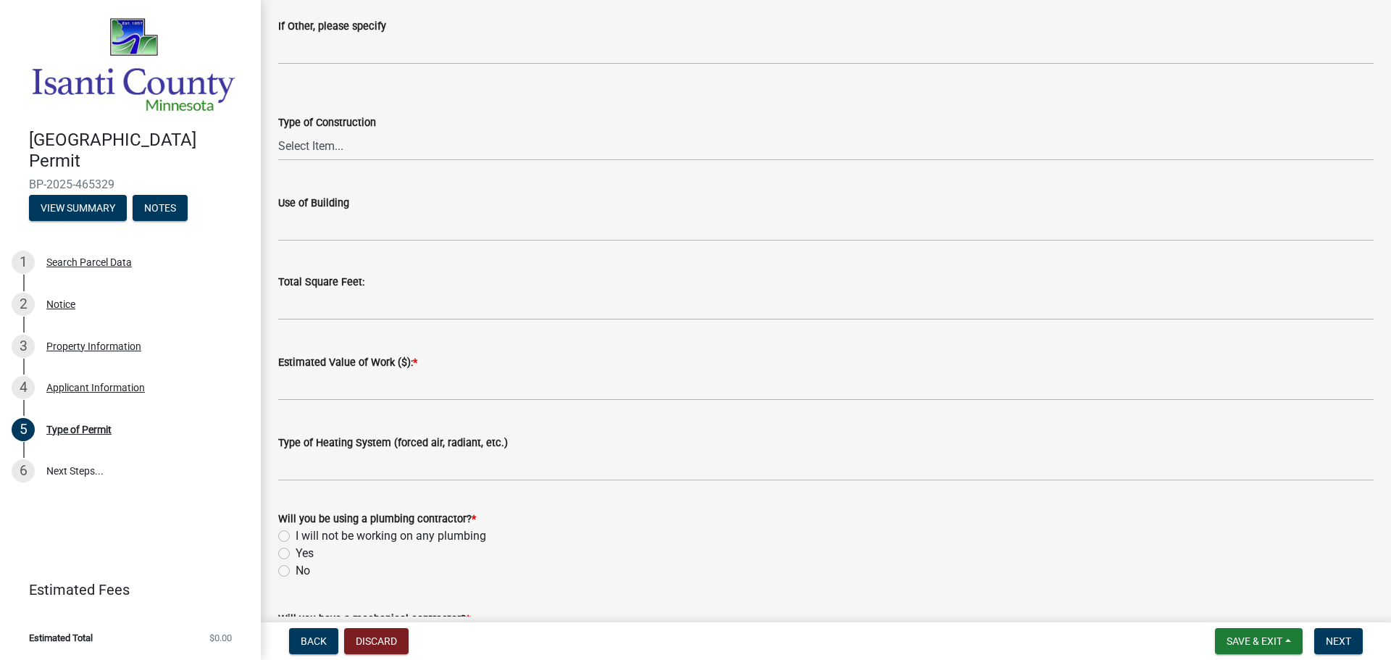
scroll to position [507, 0]
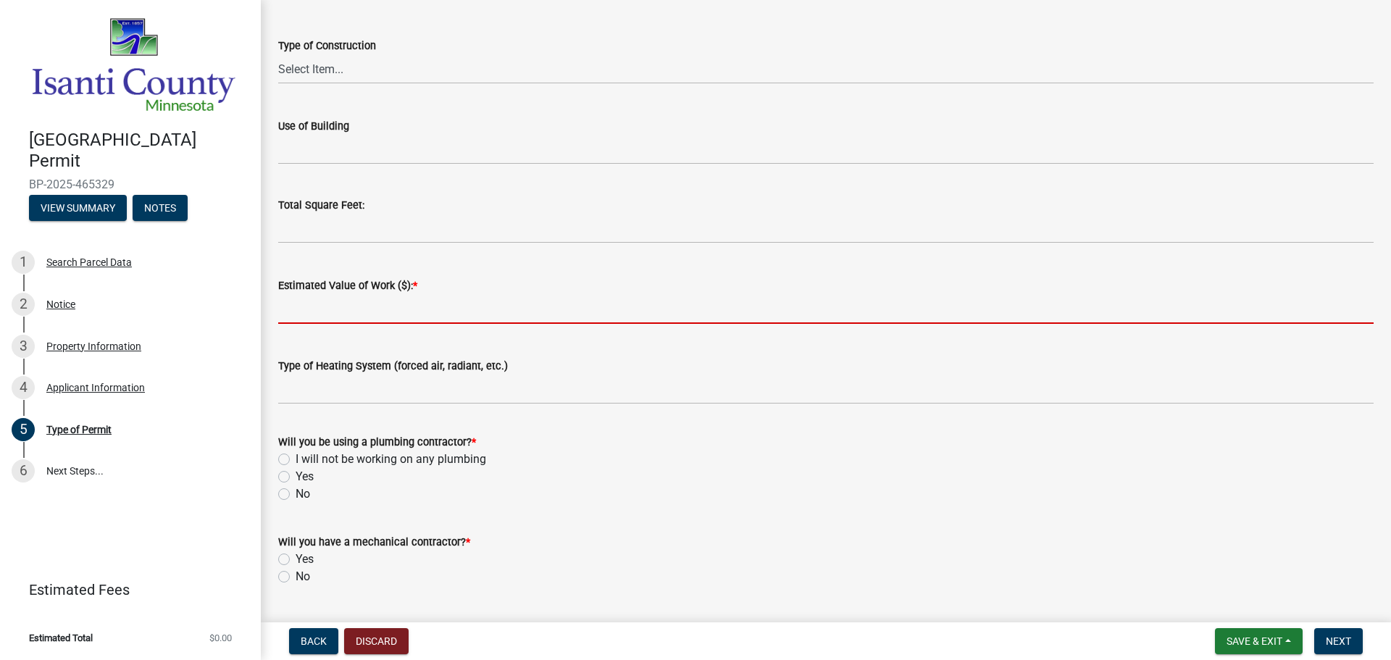
click at [399, 307] on input "text" at bounding box center [826, 309] width 1096 height 30
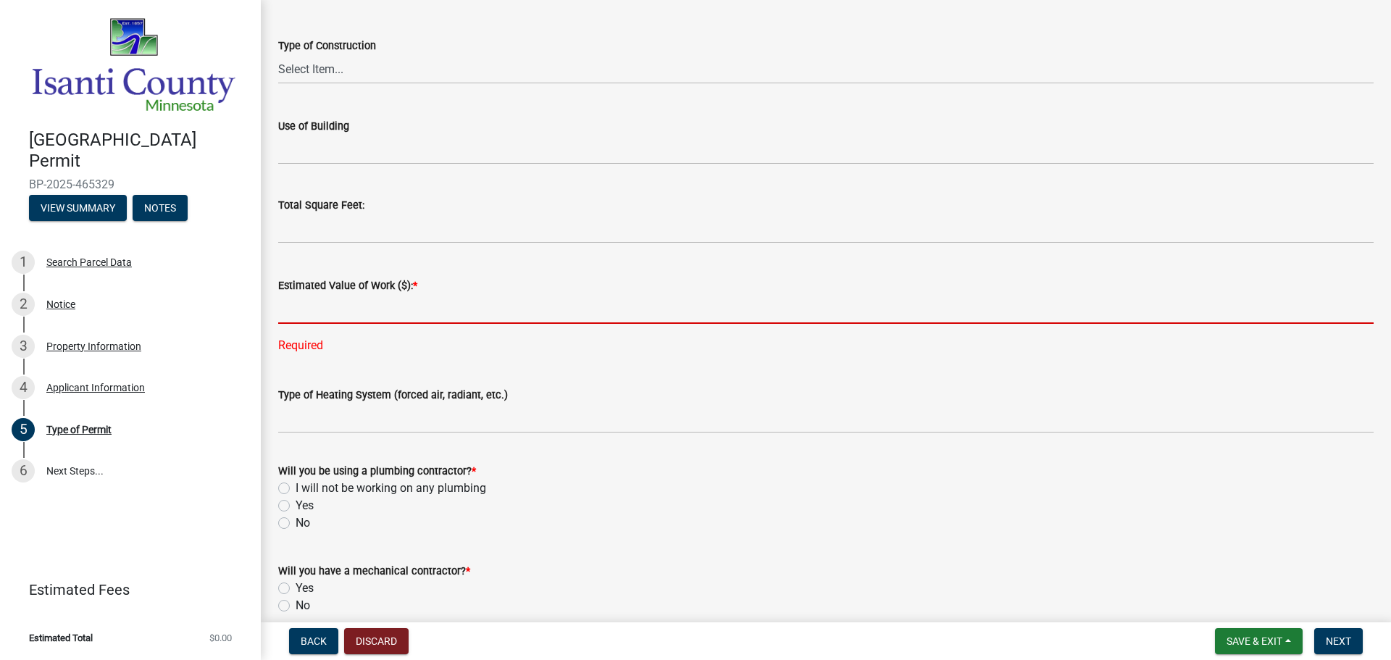
click at [343, 301] on input "text" at bounding box center [826, 309] width 1096 height 30
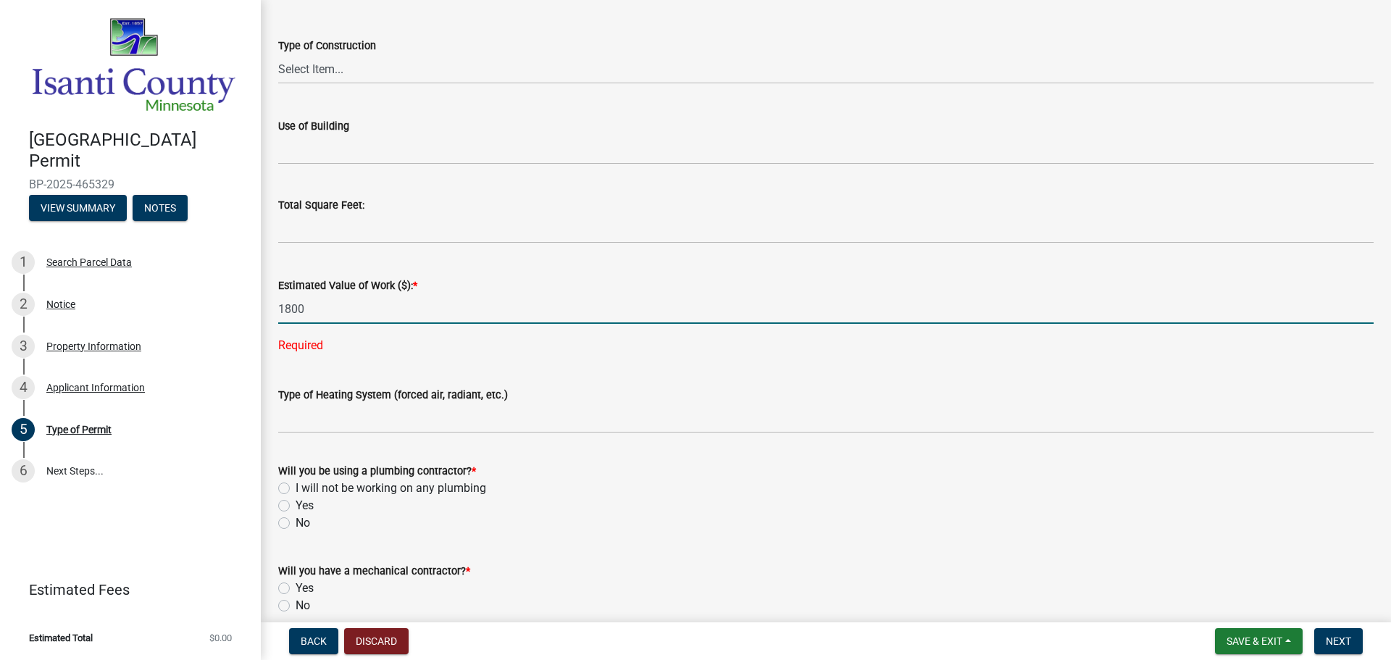
type input "1800"
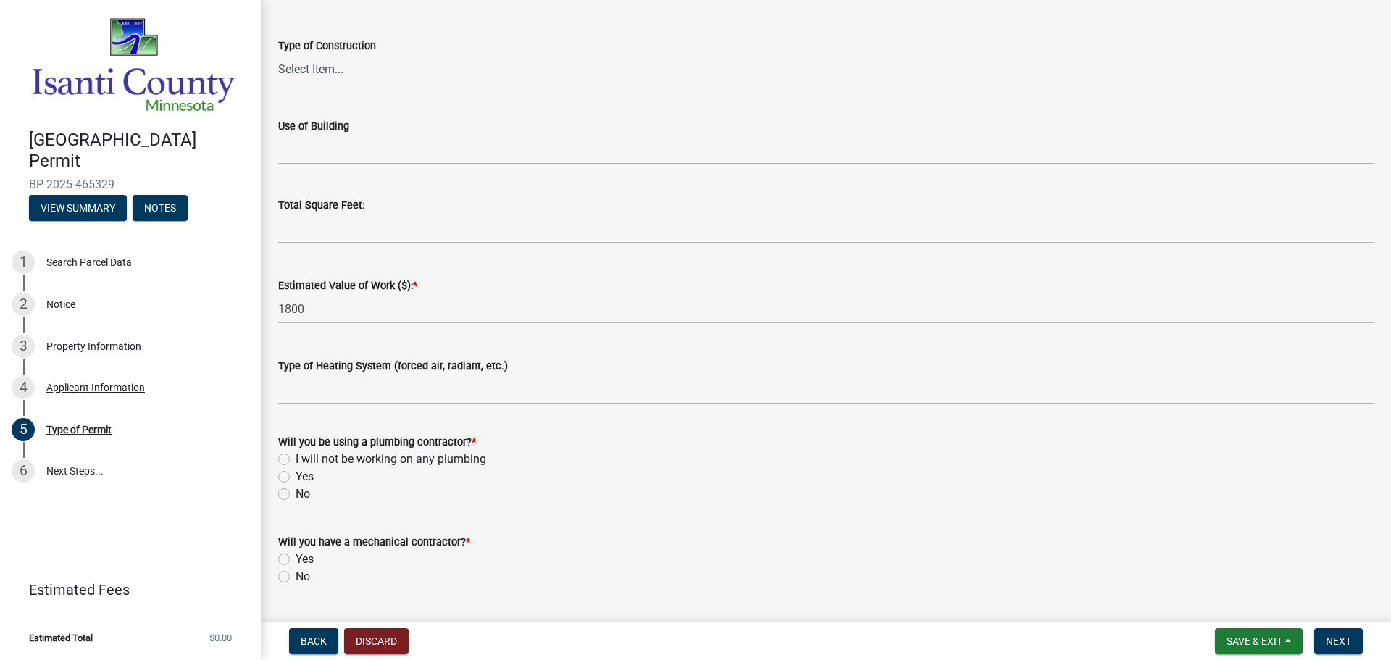
click at [296, 479] on label "Yes" at bounding box center [305, 476] width 18 height 17
click at [296, 478] on input "Yes" at bounding box center [300, 472] width 9 height 9
radio input "true"
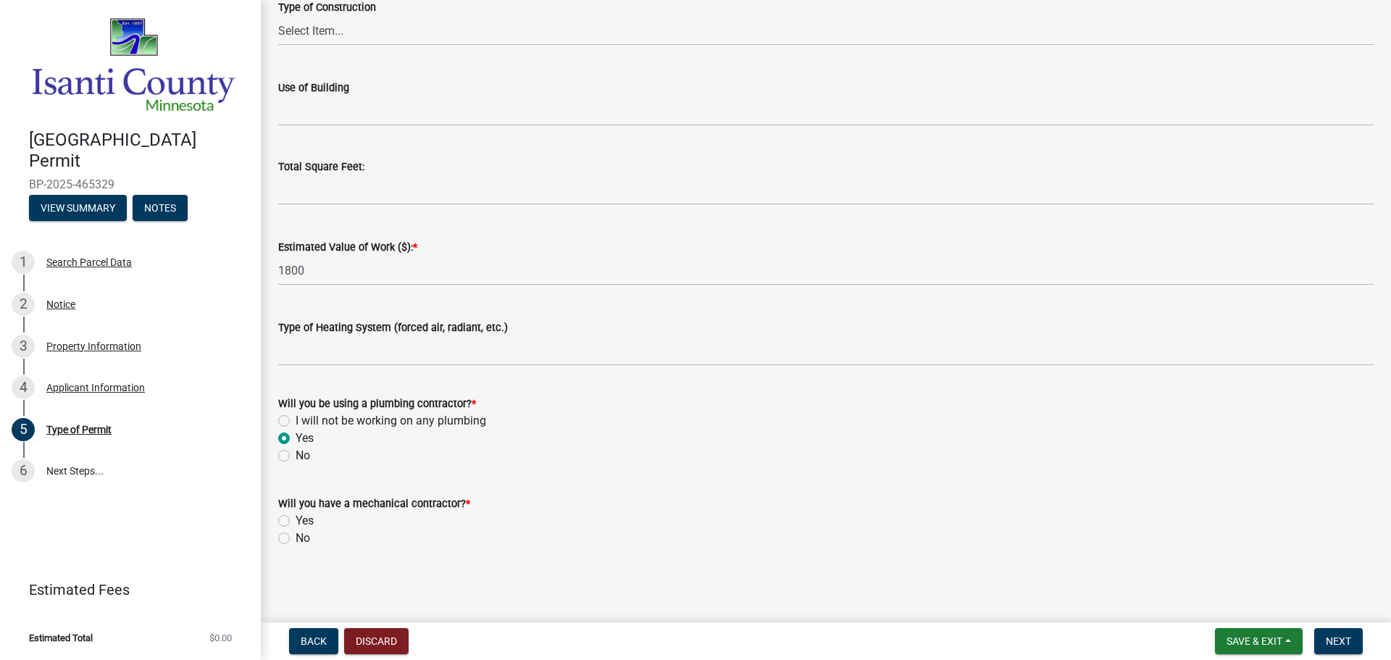
click at [290, 533] on div "No" at bounding box center [826, 538] width 1096 height 17
click at [296, 536] on label "No" at bounding box center [303, 538] width 14 height 17
click at [296, 536] on input "No" at bounding box center [300, 534] width 9 height 9
radio input "true"
click at [1349, 636] on span "Next" at bounding box center [1338, 642] width 25 height 12
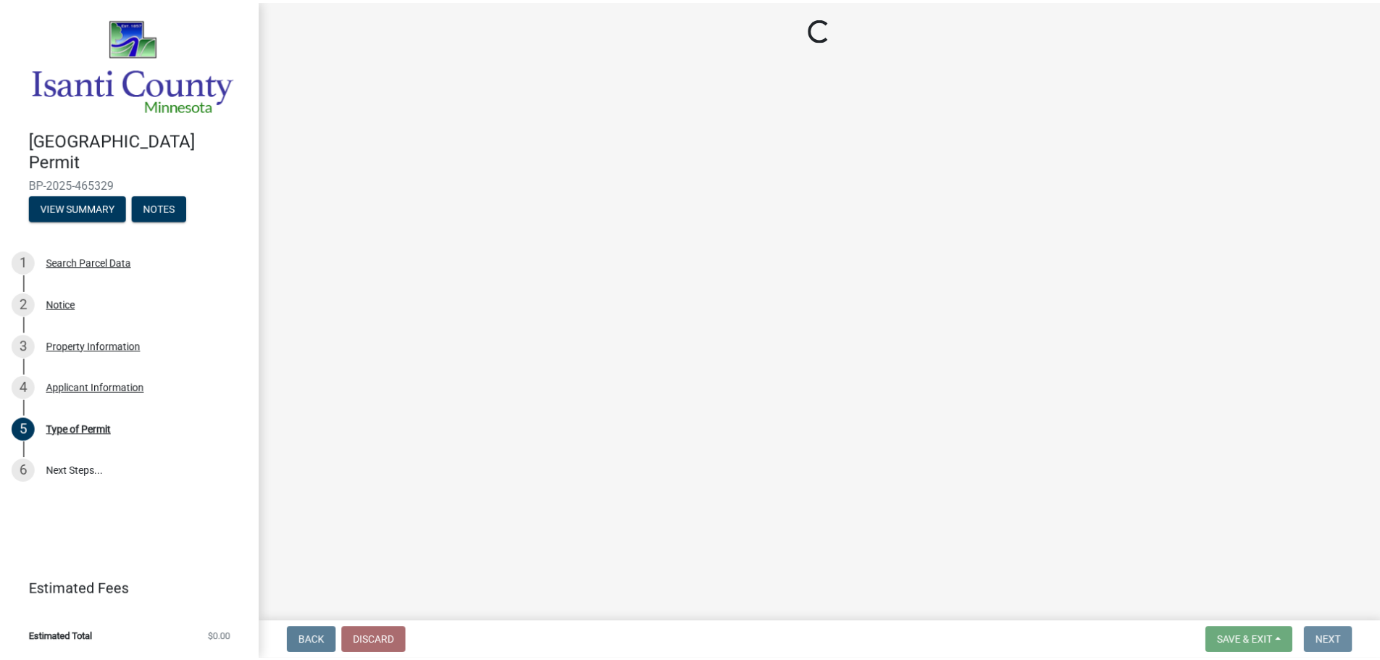
scroll to position [0, 0]
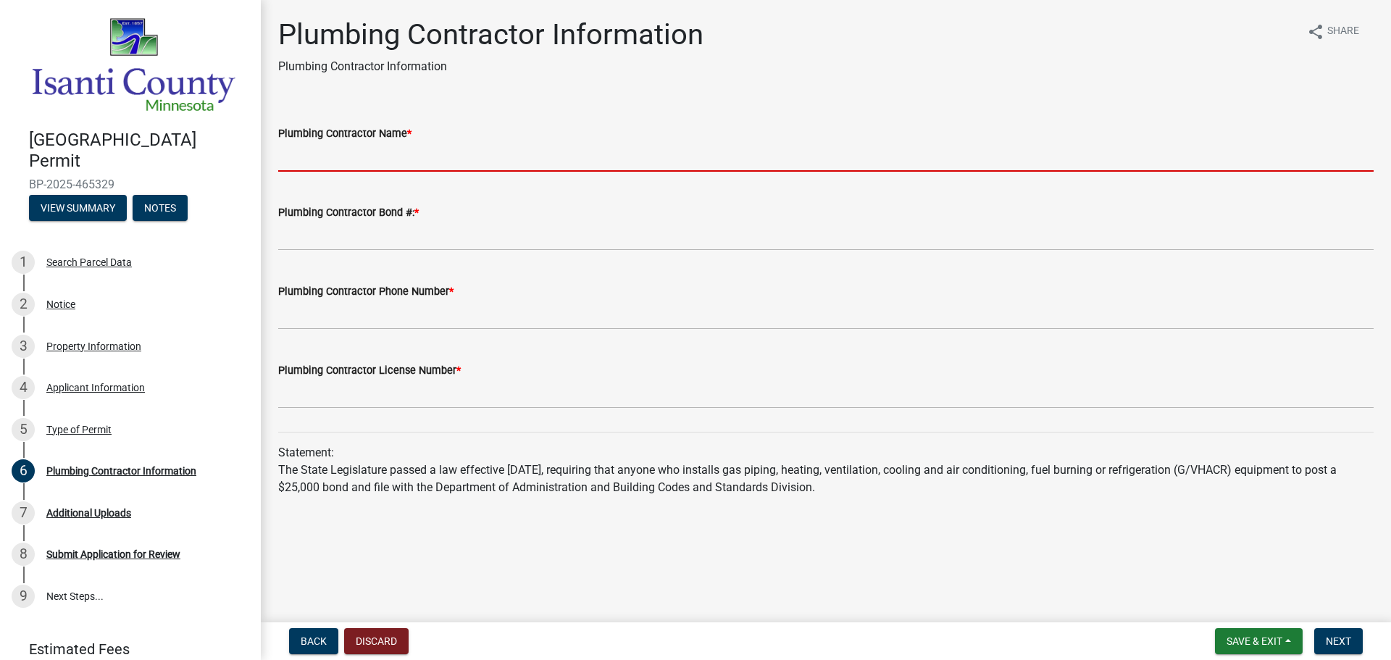
click at [409, 157] on input "Plumbing Contractor Name *" at bounding box center [826, 157] width 1096 height 30
type input "T M JOHNSON BROS."
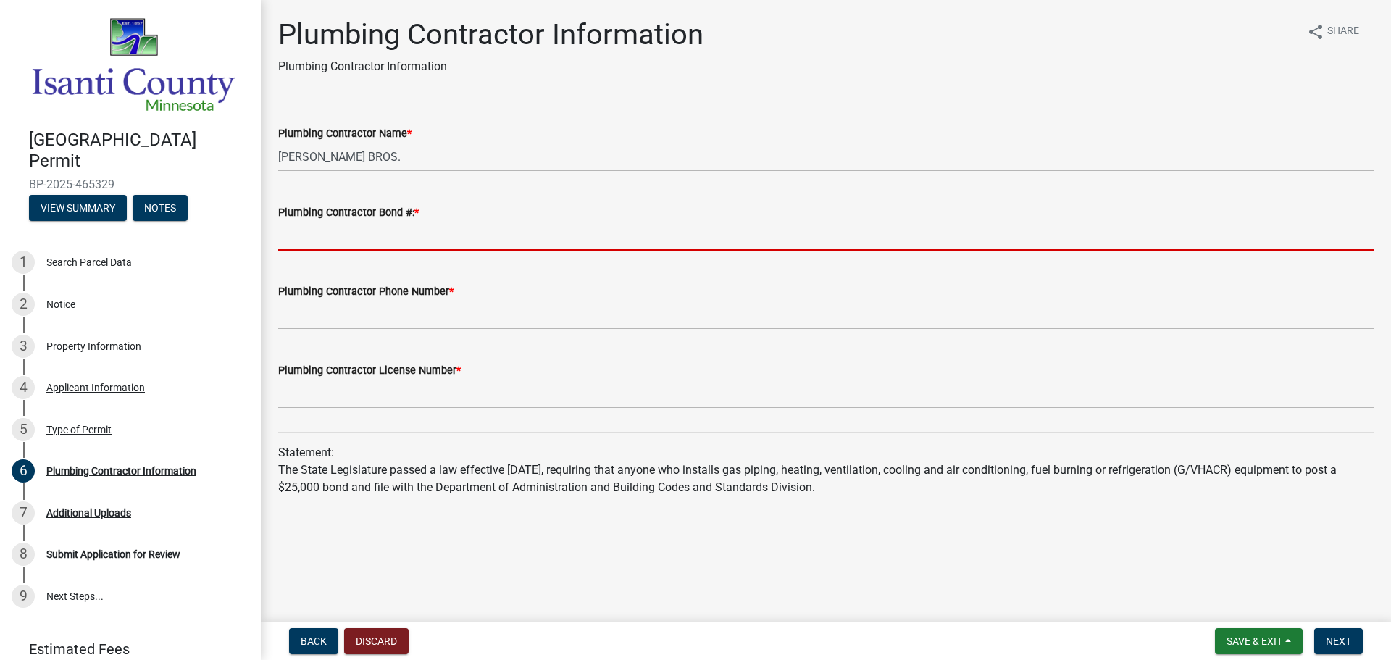
click at [385, 230] on input "Plumbing Contractor Bond #: *" at bounding box center [826, 236] width 1096 height 30
type input "PC644464"
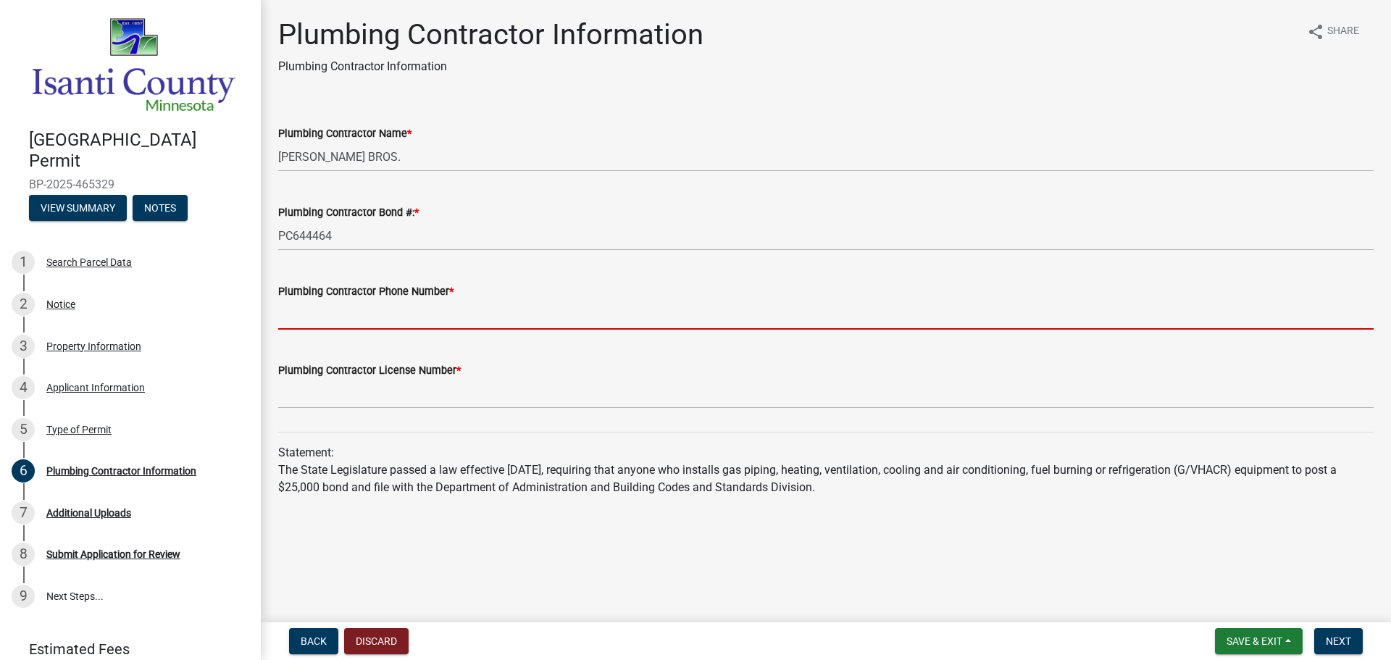
click at [417, 319] on input "Plumbing Contractor Phone Number *" at bounding box center [826, 315] width 1096 height 30
type input "7636893141"
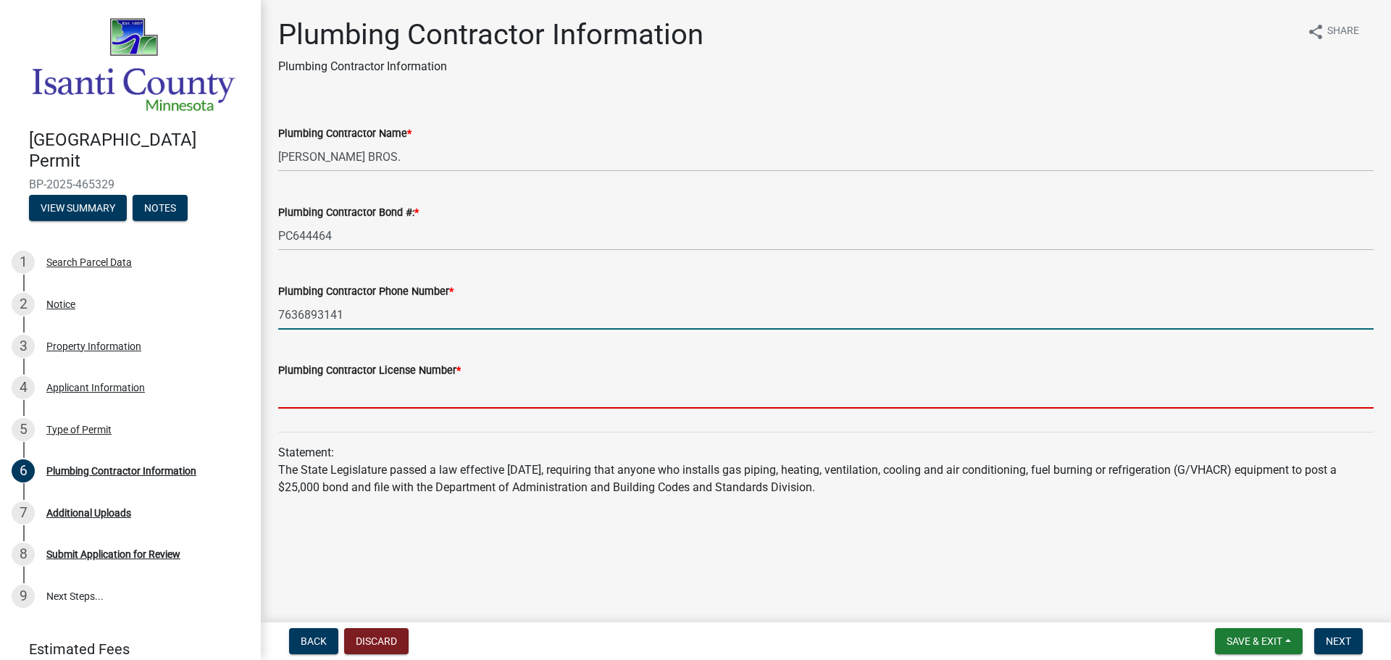
click at [404, 386] on input "Plumbing Contractor License Number *" at bounding box center [826, 394] width 1096 height 30
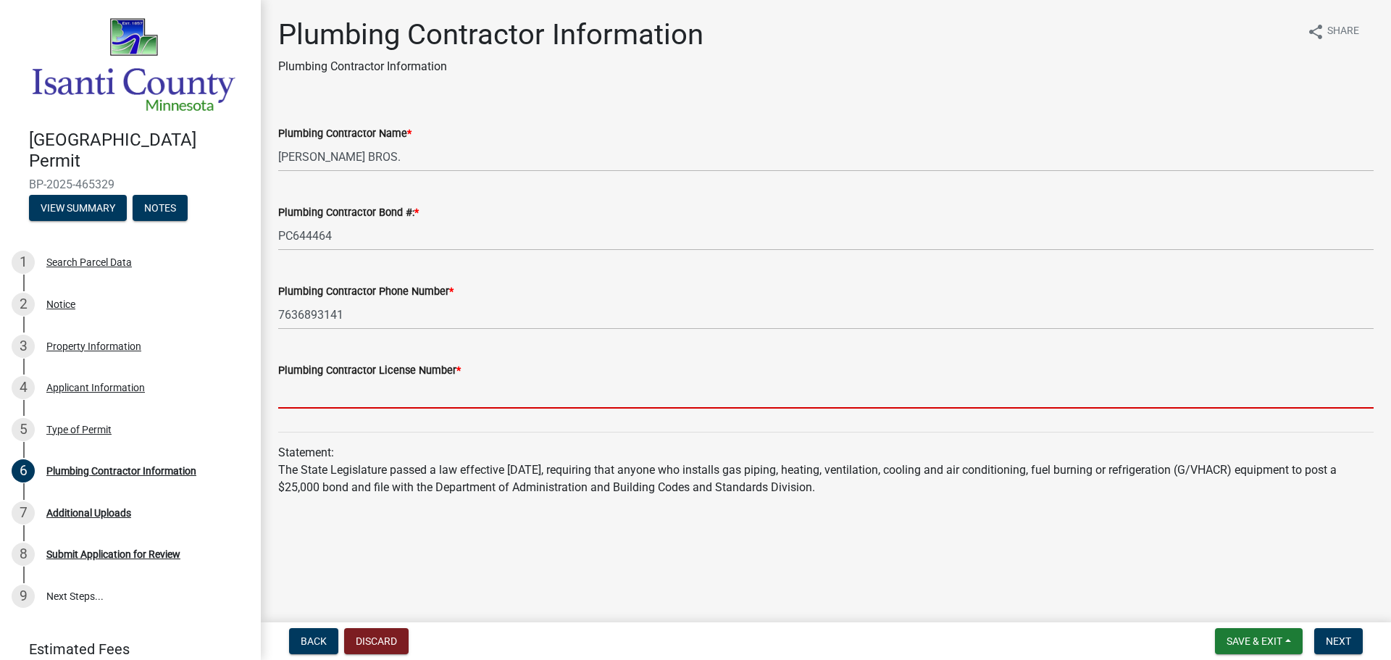
type input "PC644464"
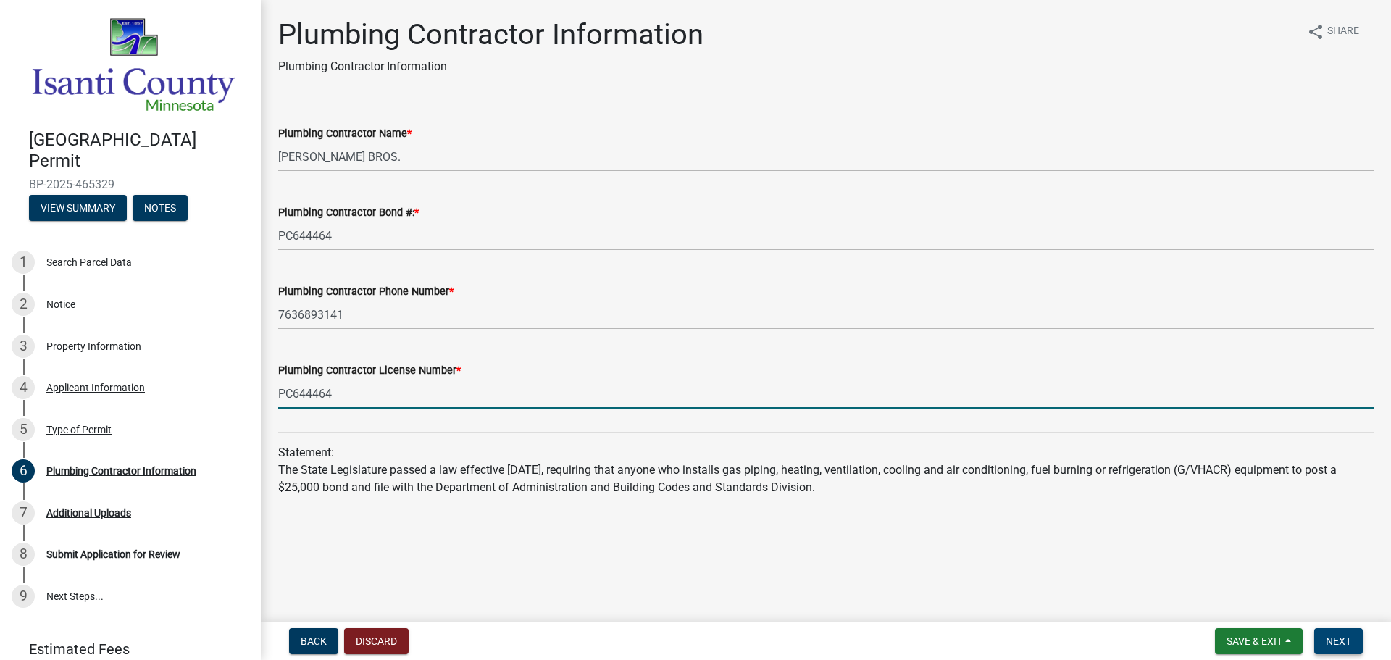
click at [1354, 637] on button "Next" at bounding box center [1339, 641] width 49 height 26
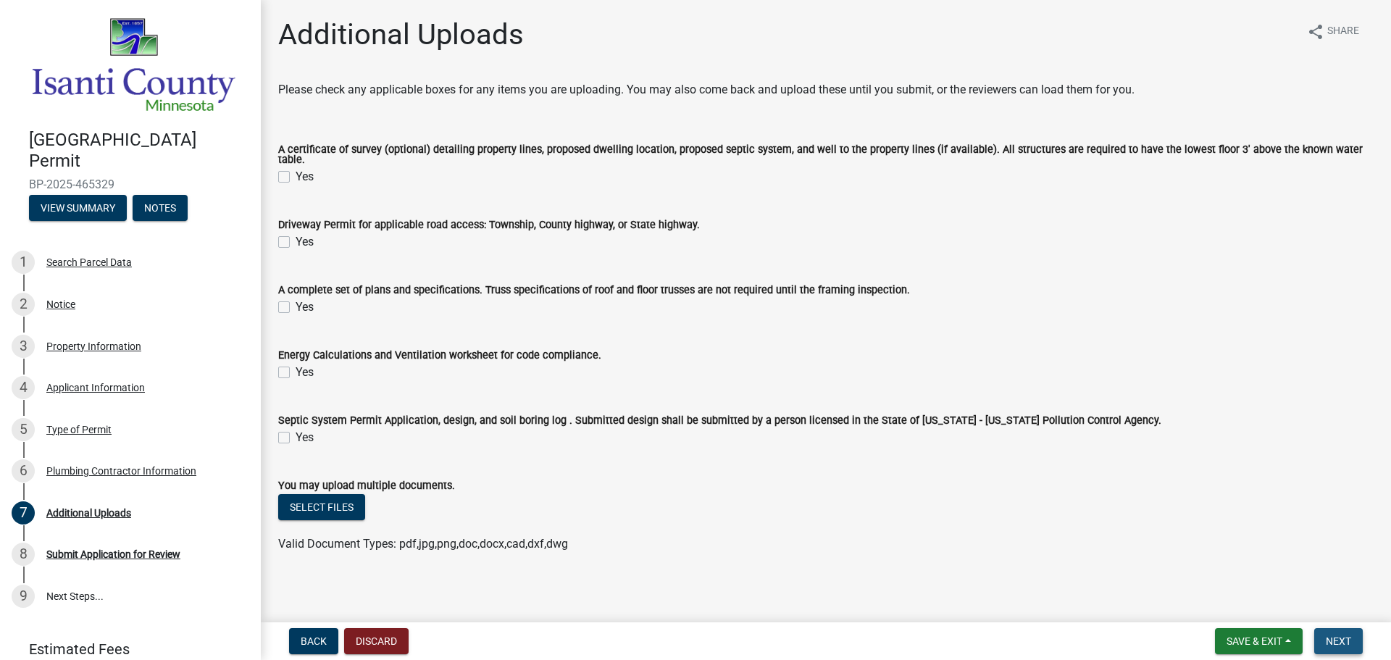
click at [1343, 639] on span "Next" at bounding box center [1338, 642] width 25 height 12
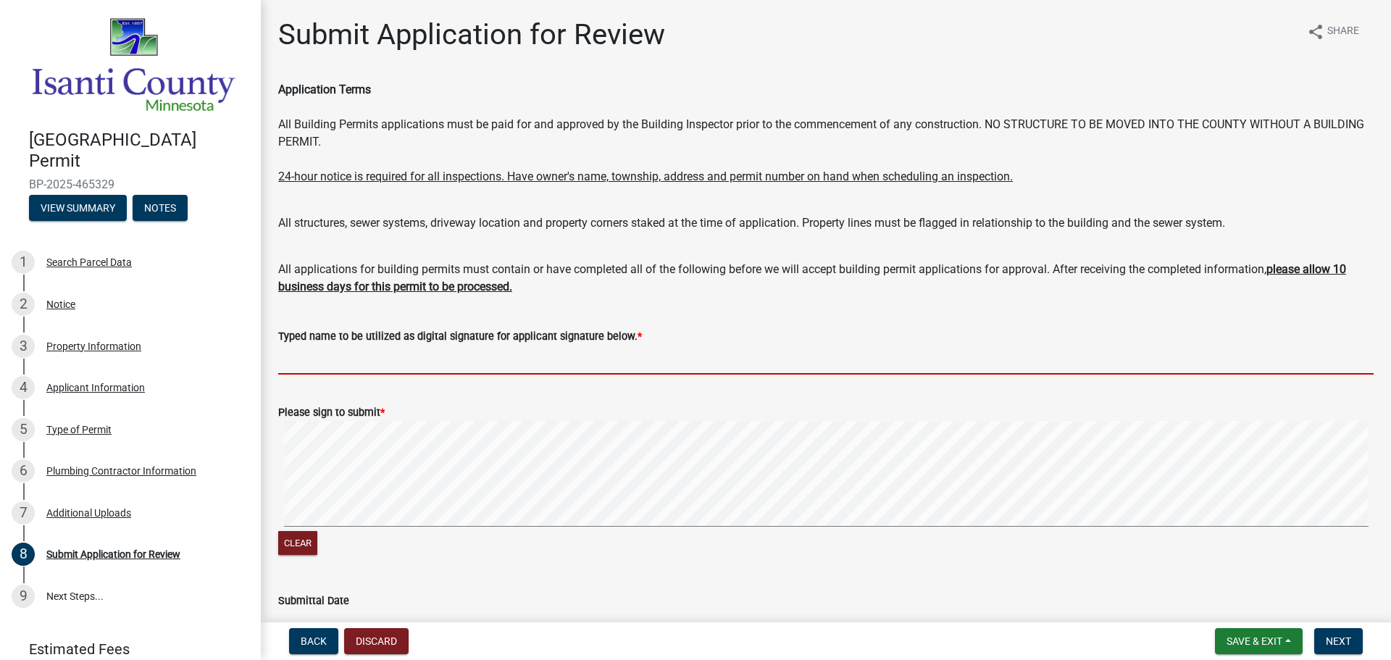
click at [439, 349] on input "Typed name to be utilized as digital signature for applicant signature below. *" at bounding box center [826, 360] width 1096 height 30
type input "ASHLEY SCHULTZ"
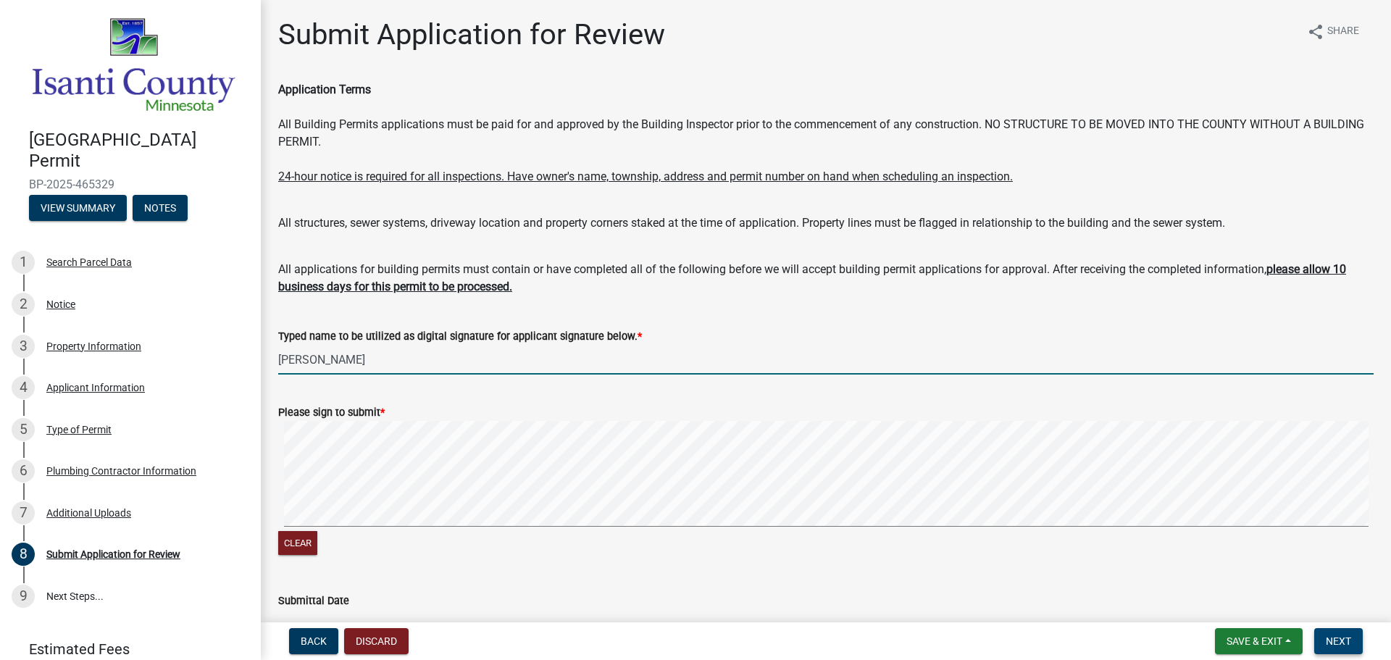
click at [1344, 638] on span "Next" at bounding box center [1338, 642] width 25 height 12
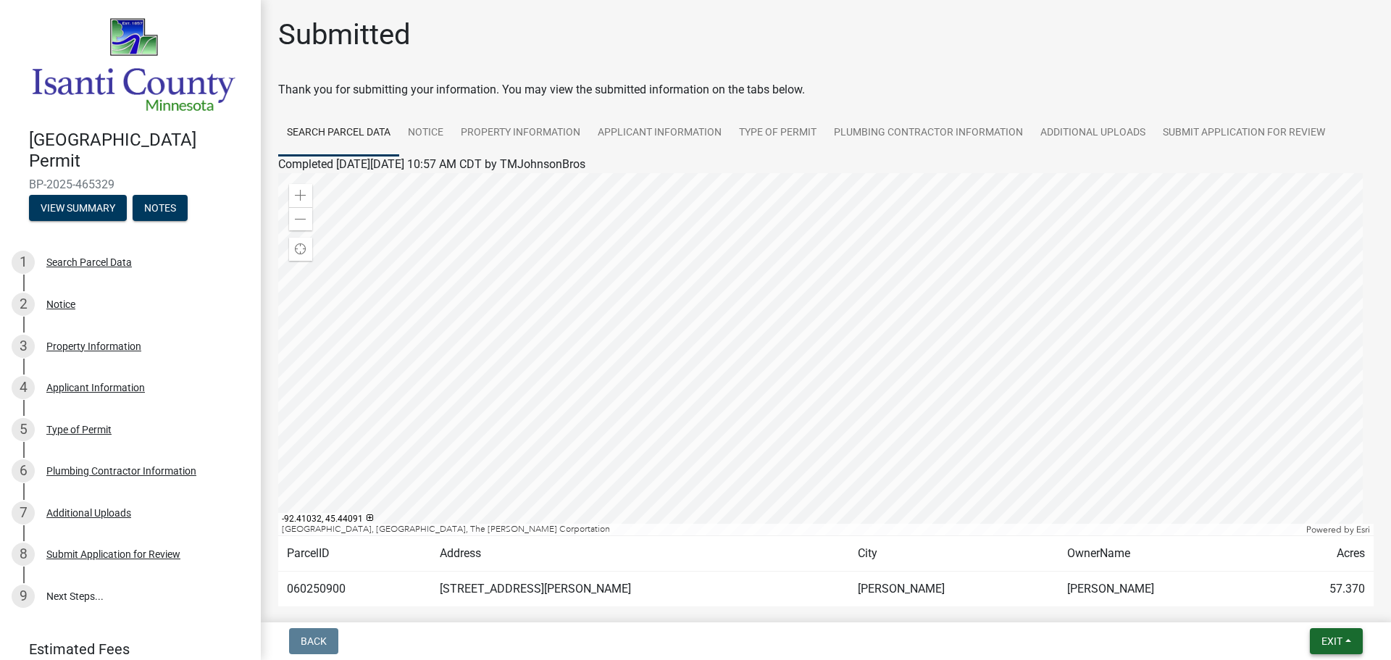
click at [1338, 643] on span "Exit" at bounding box center [1332, 642] width 21 height 12
click at [1297, 595] on button "Save & Exit" at bounding box center [1305, 603] width 116 height 35
